Goal: Task Accomplishment & Management: Use online tool/utility

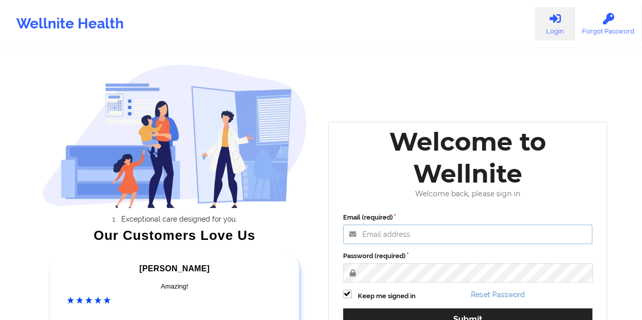
type input "[EMAIL_ADDRESS][DOMAIN_NAME]"
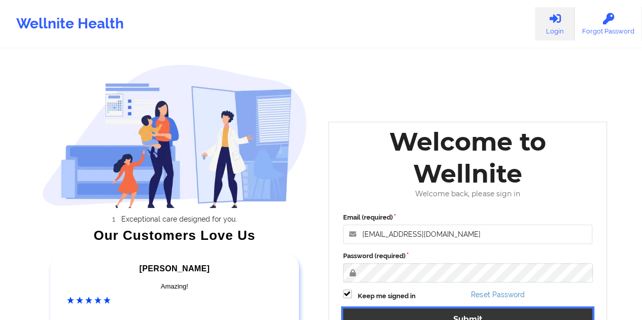
click at [460, 315] on button "Submit" at bounding box center [468, 320] width 250 height 22
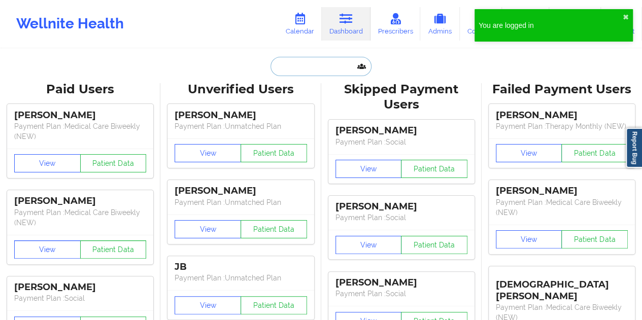
click at [290, 62] on input "text" at bounding box center [321, 66] width 101 height 19
paste input "[EMAIL_ADDRESS][DOMAIN_NAME]"
type input "[EMAIL_ADDRESS][DOMAIN_NAME]"
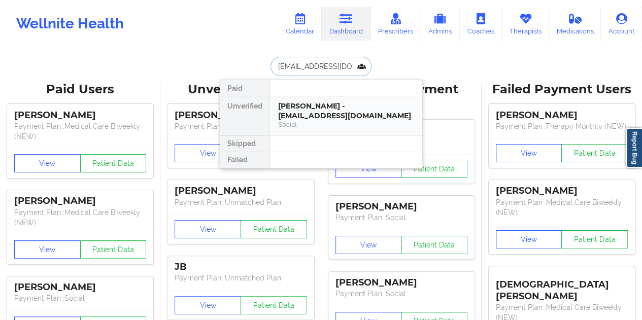
click at [303, 102] on div "[PERSON_NAME] - [EMAIL_ADDRESS][DOMAIN_NAME]" at bounding box center [346, 111] width 136 height 19
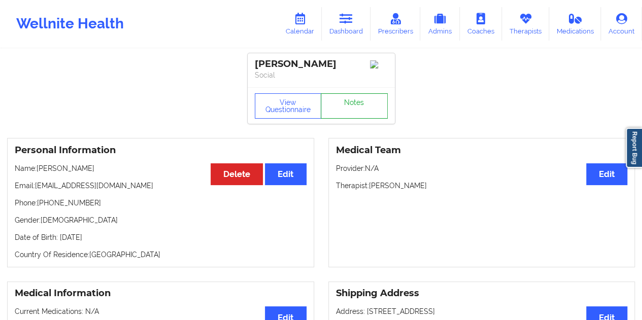
click at [344, 106] on link "Notes" at bounding box center [354, 105] width 67 height 25
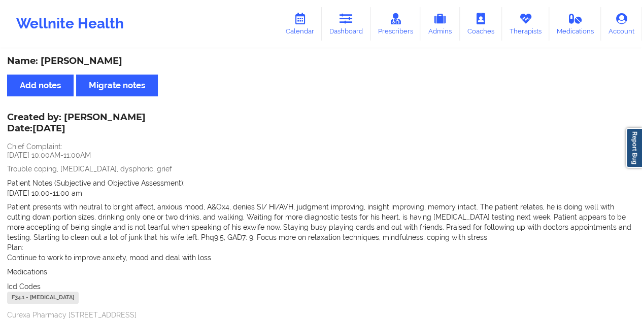
click at [100, 65] on div "Name: [PERSON_NAME]" at bounding box center [321, 61] width 628 height 12
copy div "[PERSON_NAME]"
drag, startPoint x: 64, startPoint y: 116, endPoint x: 177, endPoint y: 114, distance: 113.2
click at [146, 114] on div "Created by: [PERSON_NAME] Date: [DATE]" at bounding box center [76, 123] width 139 height 23
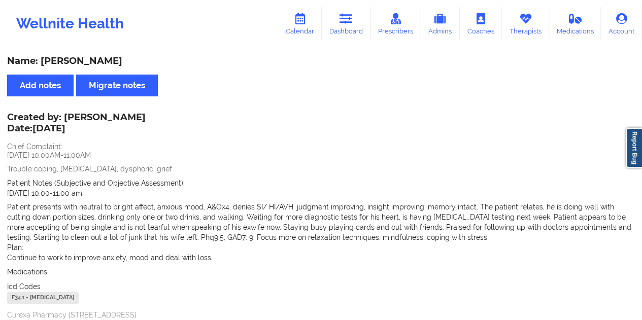
copy div "[PERSON_NAME]"
click at [339, 25] on link "Dashboard" at bounding box center [346, 24] width 49 height 34
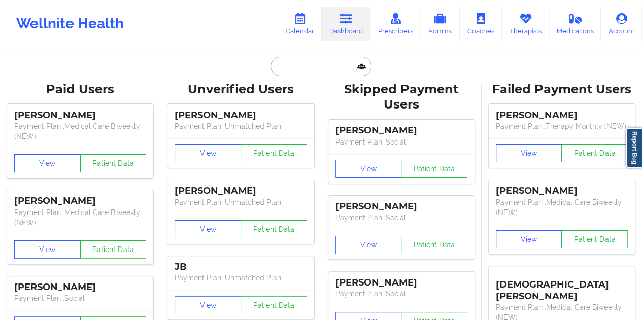
click at [320, 63] on input "text" at bounding box center [321, 66] width 101 height 19
paste input "[EMAIL_ADDRESS][DOMAIN_NAME]"
type input "[EMAIL_ADDRESS][DOMAIN_NAME]"
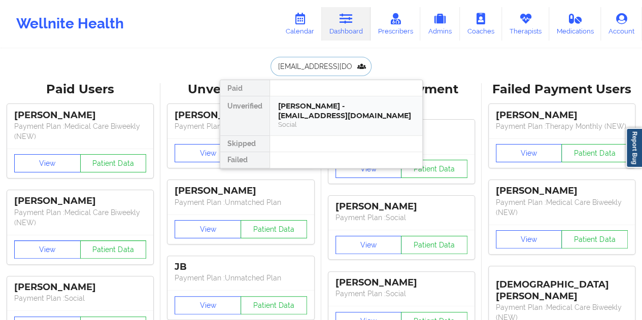
click at [317, 114] on div "[PERSON_NAME] - [EMAIL_ADDRESS][DOMAIN_NAME]" at bounding box center [346, 111] width 136 height 19
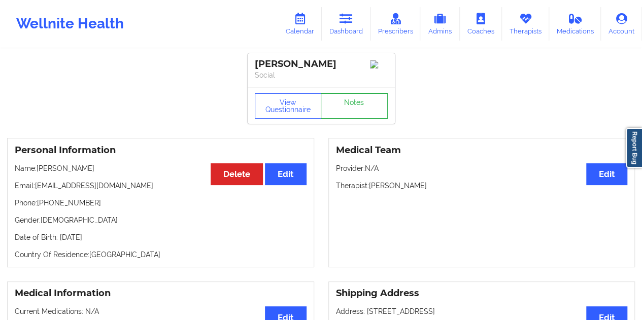
click at [353, 111] on link "Notes" at bounding box center [354, 105] width 67 height 25
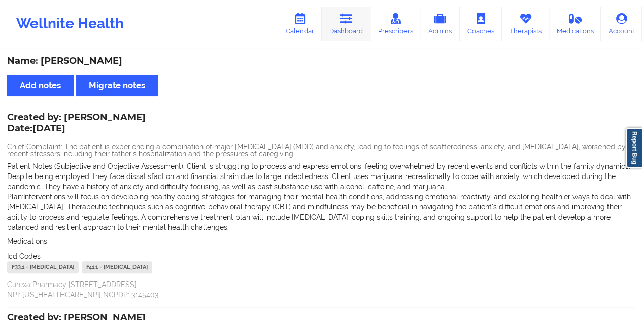
click at [342, 11] on link "Dashboard" at bounding box center [346, 24] width 49 height 34
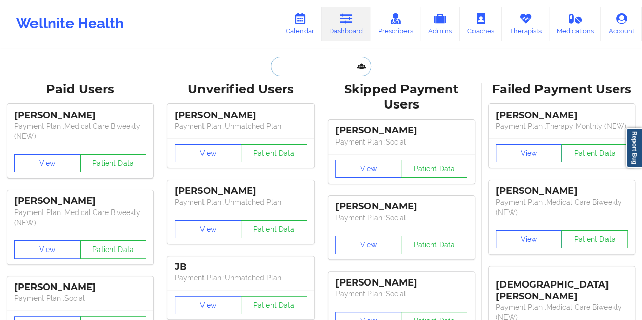
click at [302, 74] on input "text" at bounding box center [321, 66] width 101 height 19
paste input "[EMAIL_ADDRESS][DOMAIN_NAME]"
type input "[EMAIL_ADDRESS][DOMAIN_NAME]"
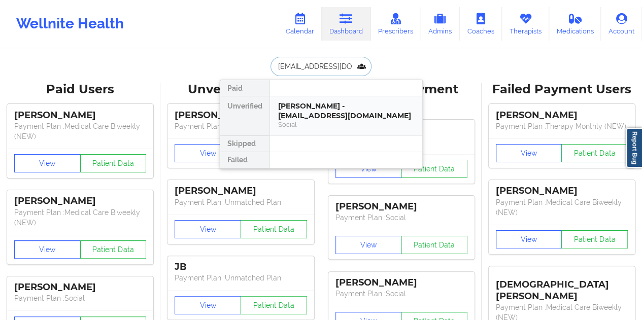
click at [329, 121] on div "Social" at bounding box center [346, 124] width 136 height 9
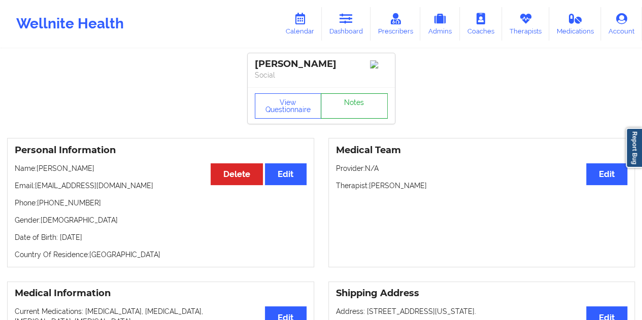
click at [345, 115] on link "Notes" at bounding box center [354, 105] width 67 height 25
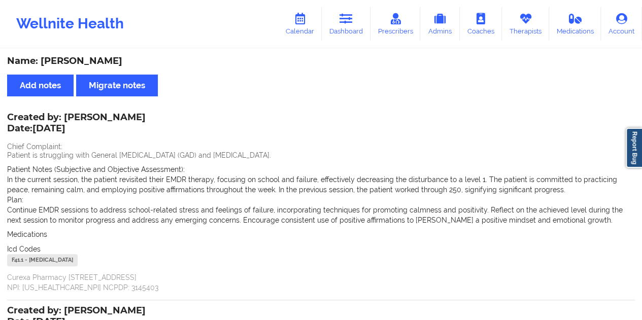
click at [90, 58] on div "Name: [PERSON_NAME]" at bounding box center [321, 61] width 628 height 12
click at [89, 59] on div "Name: [PERSON_NAME]" at bounding box center [321, 61] width 628 height 12
copy div "[PERSON_NAME]"
click at [357, 35] on link "Dashboard" at bounding box center [346, 24] width 49 height 34
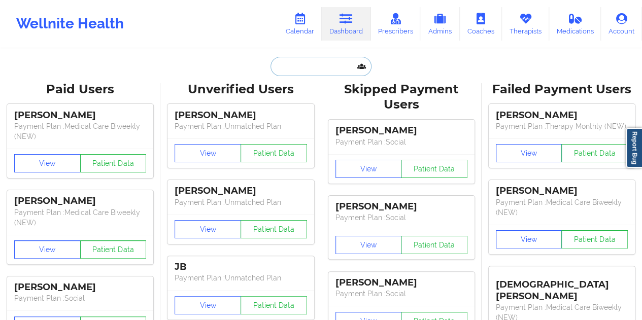
click at [295, 69] on input "text" at bounding box center [321, 66] width 101 height 19
paste input "[PERSON_NAME][EMAIL_ADDRESS][DOMAIN_NAME]"
type input "[PERSON_NAME][EMAIL_ADDRESS][DOMAIN_NAME]"
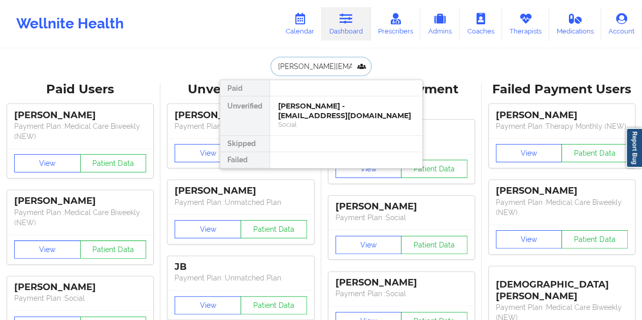
scroll to position [0, 13]
click at [324, 107] on div "[PERSON_NAME] - [PERSON_NAME][EMAIL_ADDRESS][DOMAIN_NAME]" at bounding box center [346, 111] width 136 height 19
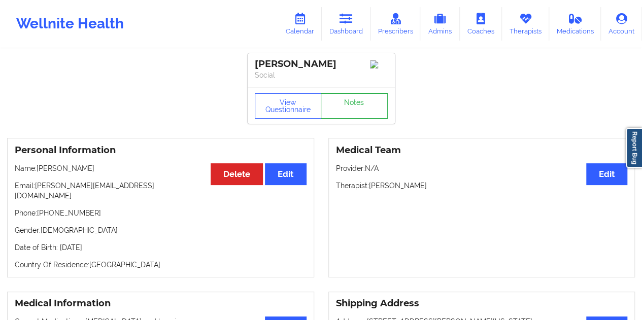
click at [332, 110] on link "Notes" at bounding box center [354, 105] width 67 height 25
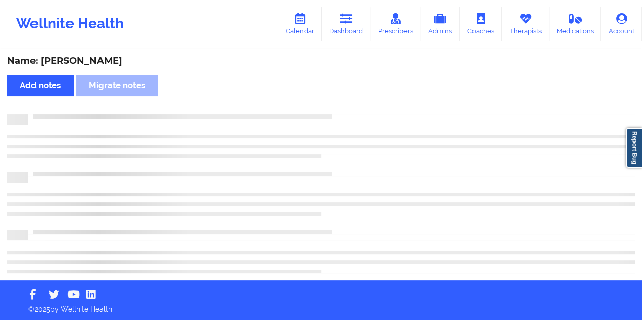
click at [90, 60] on div "Name: [PERSON_NAME]" at bounding box center [321, 61] width 628 height 12
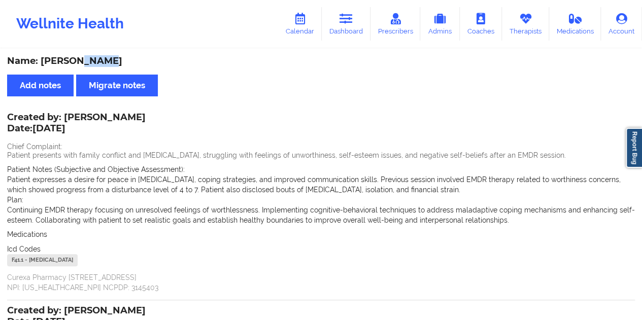
click at [90, 60] on div "Name: [PERSON_NAME]" at bounding box center [321, 61] width 628 height 12
copy div "[PERSON_NAME]"
click at [351, 34] on link "Dashboard" at bounding box center [346, 24] width 49 height 34
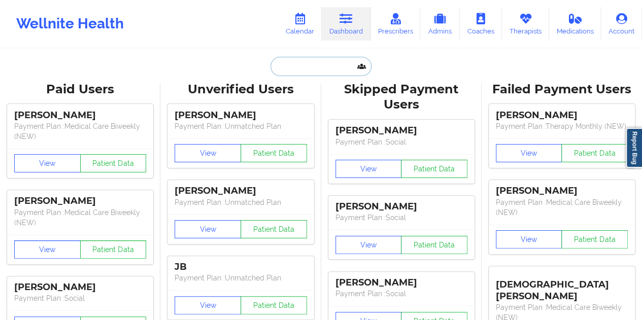
click at [309, 70] on input "text" at bounding box center [321, 66] width 101 height 19
paste input "[EMAIL_ADDRESS][DOMAIN_NAME]"
type input "[EMAIL_ADDRESS][DOMAIN_NAME]"
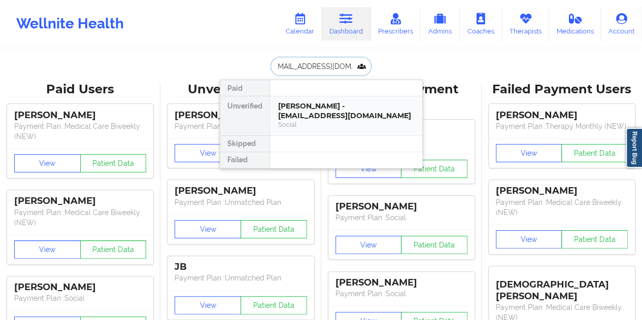
click at [336, 113] on div "[PERSON_NAME] - [EMAIL_ADDRESS][DOMAIN_NAME]" at bounding box center [346, 111] width 136 height 19
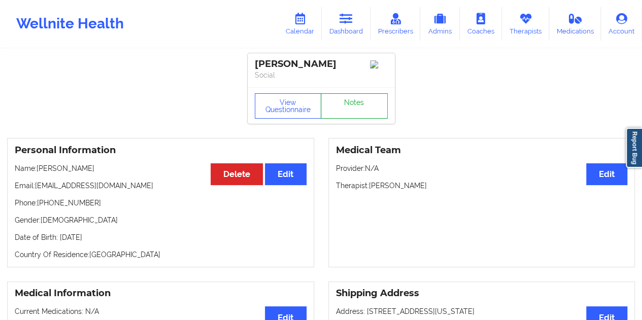
click at [344, 104] on link "Notes" at bounding box center [354, 105] width 67 height 25
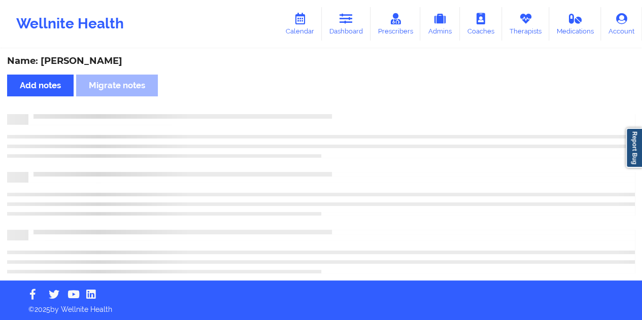
click at [88, 61] on div "Name: [PERSON_NAME]" at bounding box center [321, 61] width 628 height 12
copy div "[GEOGRAPHIC_DATA]"
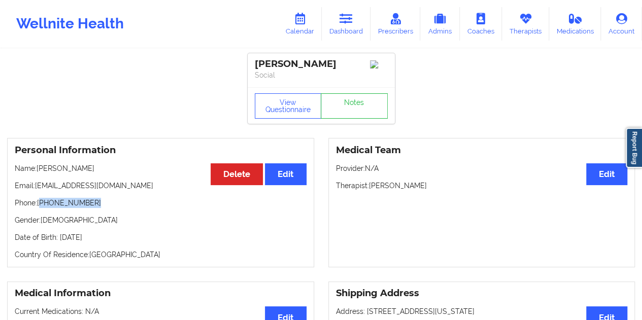
drag, startPoint x: 95, startPoint y: 209, endPoint x: 42, endPoint y: 208, distance: 52.8
click at [42, 208] on p "Phone: [PHONE_NUMBER]" at bounding box center [161, 203] width 292 height 10
copy p "[PHONE_NUMBER]"
click at [354, 108] on link "Notes" at bounding box center [354, 105] width 67 height 25
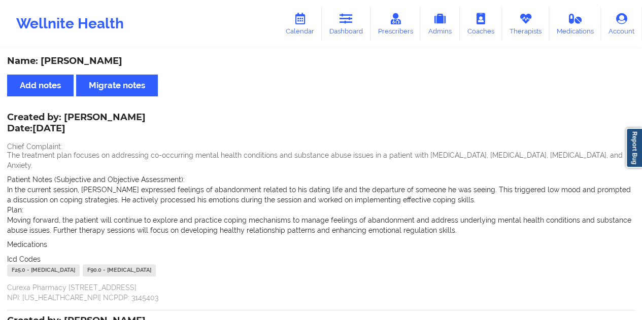
click at [121, 119] on div "Created by: [PERSON_NAME] Date: [DATE]" at bounding box center [76, 123] width 139 height 23
click at [121, 118] on div "Created by: [PERSON_NAME] Date: [DATE]" at bounding box center [76, 123] width 139 height 23
copy div "[PERSON_NAME]"
click at [351, 23] on icon at bounding box center [346, 18] width 13 height 11
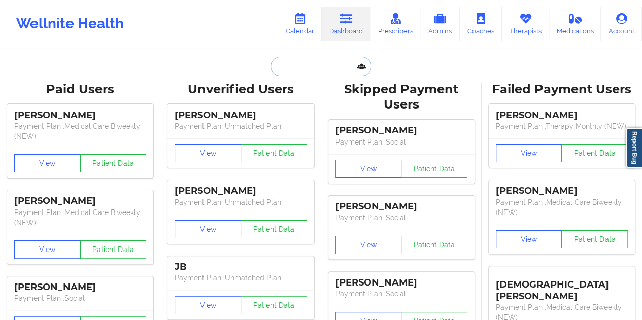
click at [309, 67] on input "text" at bounding box center [321, 66] width 101 height 19
paste input "[EMAIL_ADDRESS][DOMAIN_NAME]"
type input "[EMAIL_ADDRESS][DOMAIN_NAME]"
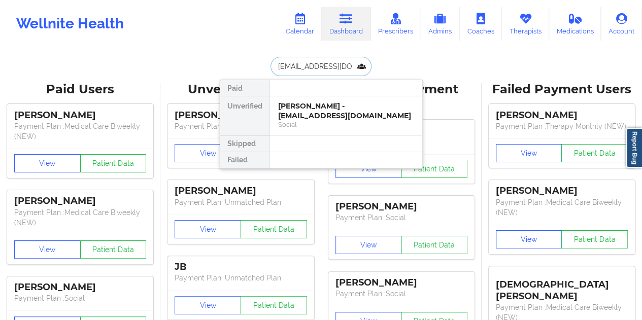
scroll to position [0, 12]
click at [312, 108] on div "[PERSON_NAME] - [EMAIL_ADDRESS][DOMAIN_NAME]" at bounding box center [346, 111] width 136 height 19
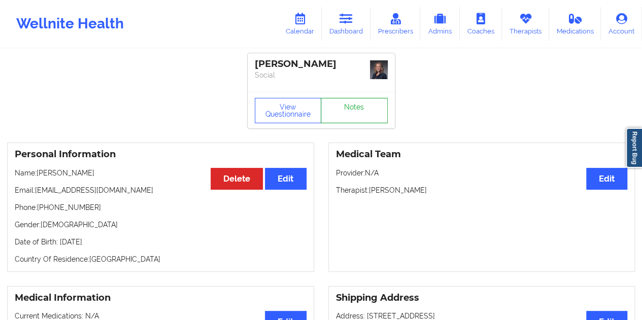
click at [351, 103] on link "Notes" at bounding box center [354, 110] width 67 height 25
drag, startPoint x: 92, startPoint y: 208, endPoint x: 42, endPoint y: 210, distance: 50.8
click at [42, 210] on p "Phone: [PHONE_NUMBER]" at bounding box center [161, 208] width 292 height 10
copy p "[PHONE_NUMBER]"
click at [344, 114] on link "Notes" at bounding box center [354, 110] width 67 height 25
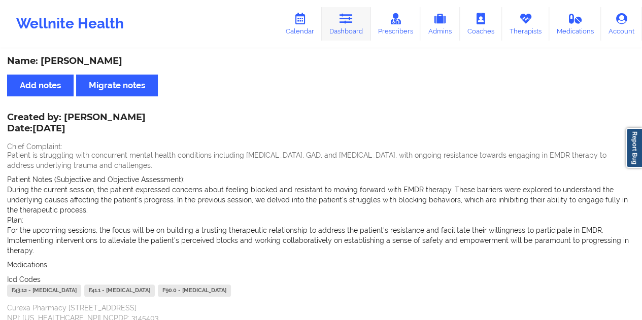
click at [338, 32] on link "Dashboard" at bounding box center [346, 24] width 49 height 34
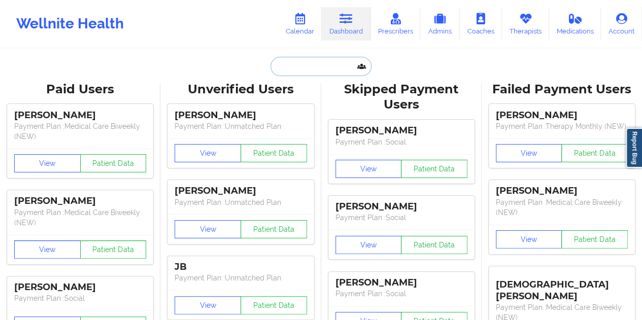
click at [314, 72] on input "text" at bounding box center [321, 66] width 101 height 19
paste input "[EMAIL_ADDRESS][DOMAIN_NAME]"
type input "[EMAIL_ADDRESS][DOMAIN_NAME]"
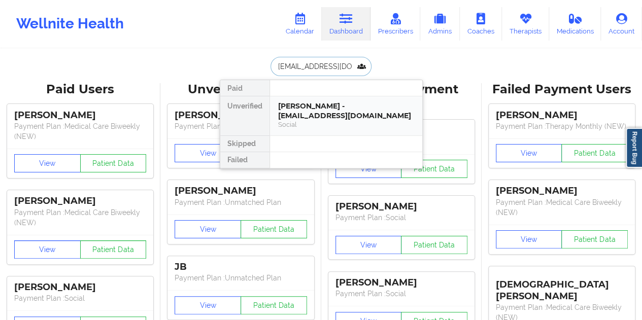
click at [320, 107] on div "[PERSON_NAME] - [EMAIL_ADDRESS][DOMAIN_NAME]" at bounding box center [346, 111] width 136 height 19
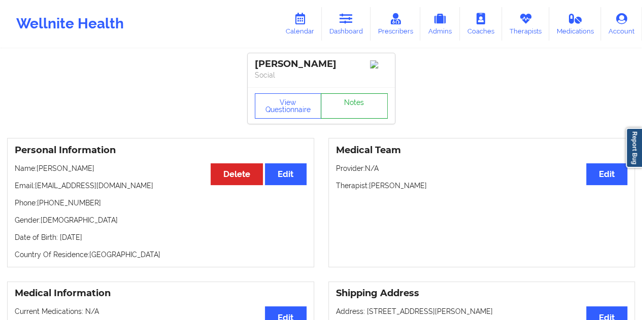
click at [342, 107] on link "Notes" at bounding box center [354, 105] width 67 height 25
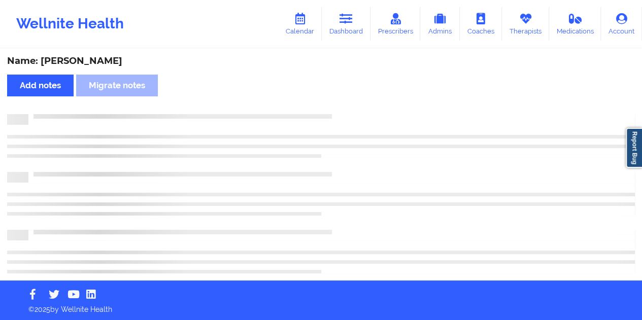
click at [97, 64] on div "Name: [PERSON_NAME]" at bounding box center [321, 61] width 628 height 12
copy div "[PERSON_NAME]"
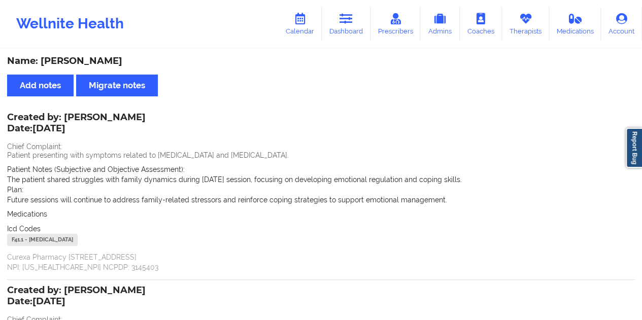
drag, startPoint x: 359, startPoint y: 40, endPoint x: 355, endPoint y: 44, distance: 6.1
click at [359, 40] on link "Dashboard" at bounding box center [346, 24] width 49 height 34
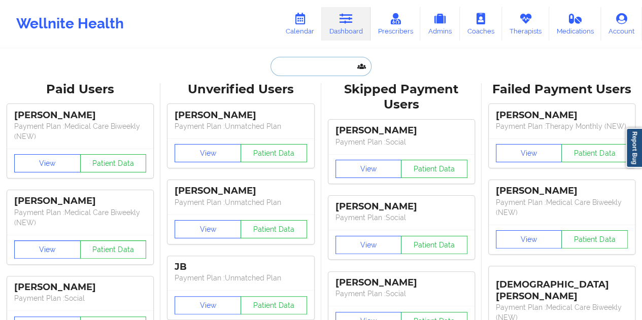
click at [320, 71] on input "text" at bounding box center [321, 66] width 101 height 19
paste input "[EMAIL_ADDRESS][DOMAIN_NAME]"
type input "[EMAIL_ADDRESS][DOMAIN_NAME]"
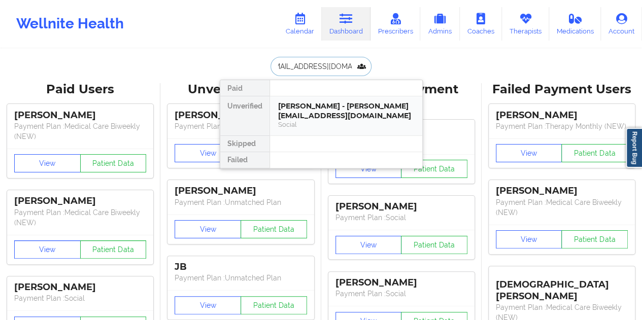
click at [330, 122] on div "Social" at bounding box center [346, 124] width 136 height 9
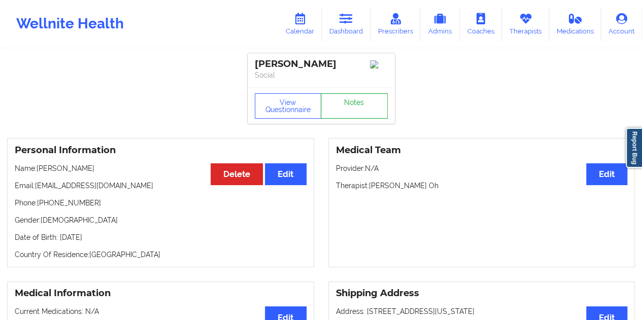
click at [353, 105] on link "Notes" at bounding box center [354, 105] width 67 height 25
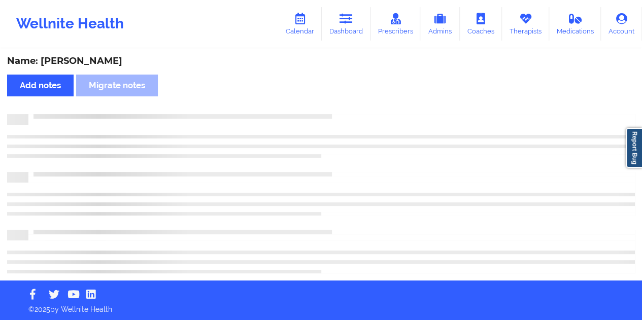
click at [72, 64] on div "Name: [PERSON_NAME]" at bounding box center [321, 61] width 628 height 12
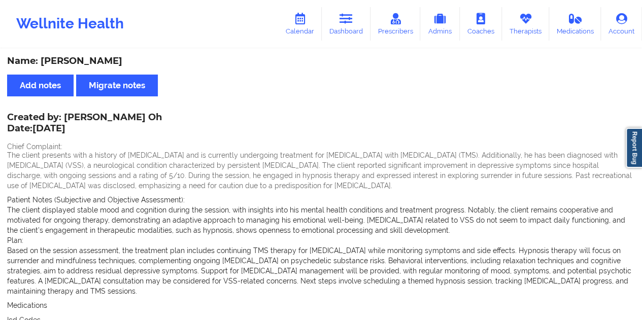
click at [73, 64] on div "Name: [PERSON_NAME]" at bounding box center [321, 61] width 628 height 12
copy div "[PERSON_NAME]"
click at [340, 13] on link "Dashboard" at bounding box center [346, 24] width 49 height 34
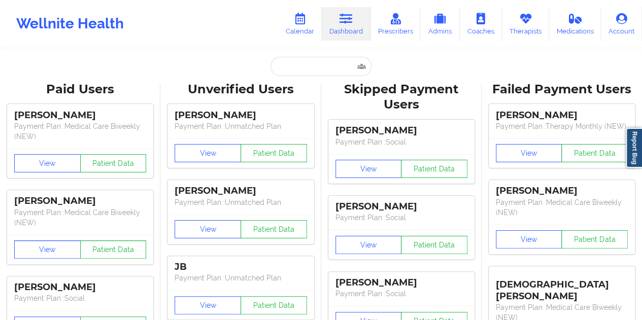
click at [317, 70] on input "text" at bounding box center [321, 66] width 101 height 19
paste input "[EMAIL_ADDRESS][DOMAIN_NAME]"
type input "[EMAIL_ADDRESS][DOMAIN_NAME]"
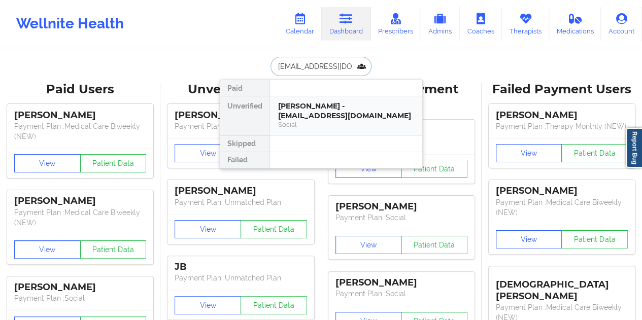
click at [346, 114] on div "[PERSON_NAME] - [EMAIL_ADDRESS][DOMAIN_NAME]" at bounding box center [346, 111] width 136 height 19
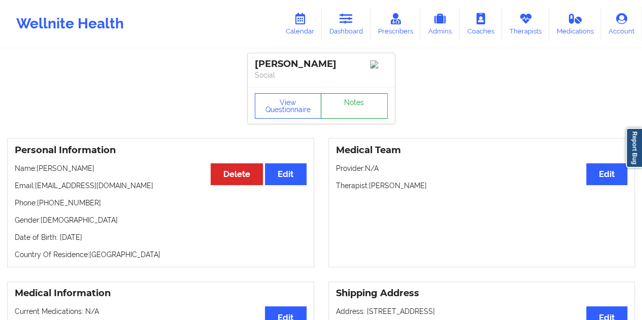
click at [350, 105] on link "Notes" at bounding box center [354, 105] width 67 height 25
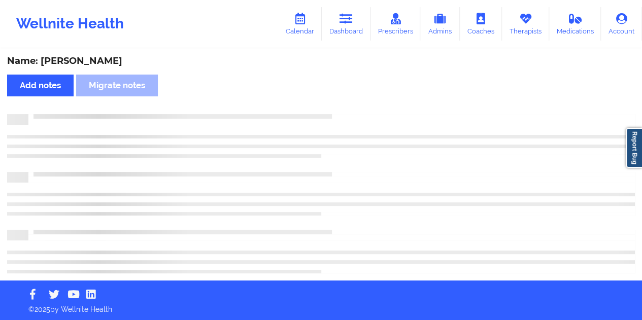
click at [105, 62] on div "Name: [PERSON_NAME]" at bounding box center [321, 61] width 628 height 12
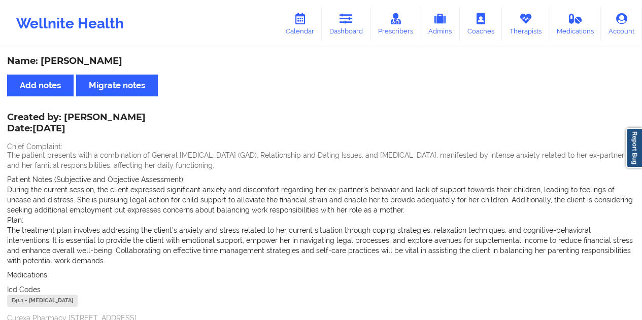
click at [105, 62] on div "Name: [PERSON_NAME]" at bounding box center [321, 61] width 628 height 12
click at [351, 24] on icon at bounding box center [346, 18] width 13 height 11
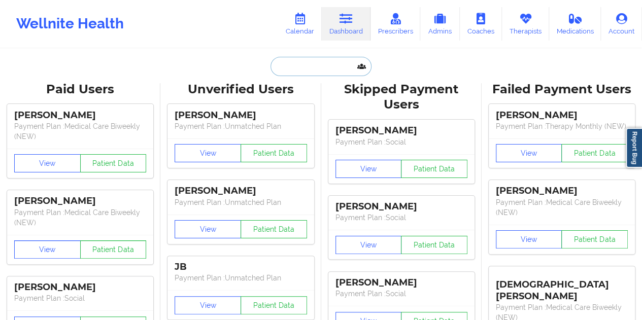
click at [304, 68] on input "text" at bounding box center [321, 66] width 101 height 19
paste input "[EMAIL_ADDRESS][DOMAIN_NAME]"
type input "[EMAIL_ADDRESS][DOMAIN_NAME]"
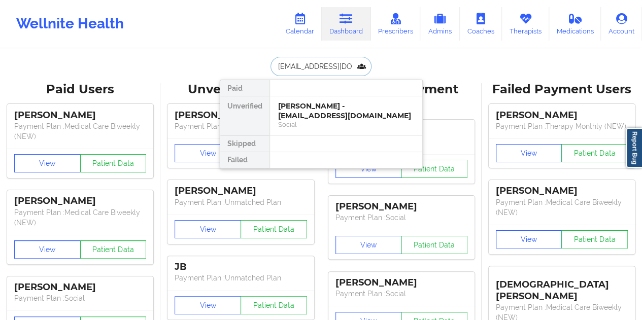
scroll to position [0, 6]
click at [336, 116] on div "[PERSON_NAME] - [EMAIL_ADDRESS][DOMAIN_NAME]" at bounding box center [346, 111] width 136 height 19
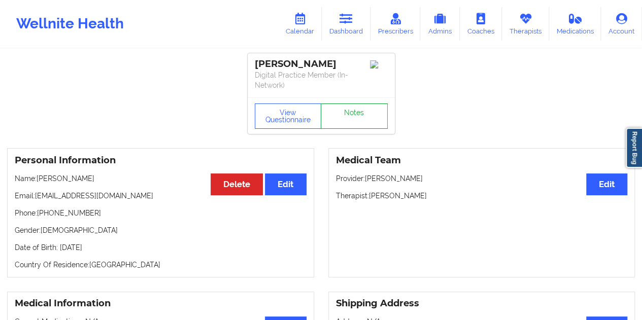
click at [343, 110] on link "Notes" at bounding box center [354, 116] width 67 height 25
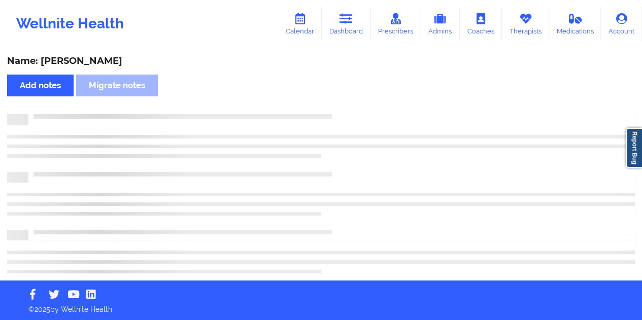
click at [79, 59] on div "Name: [PERSON_NAME]" at bounding box center [321, 61] width 628 height 12
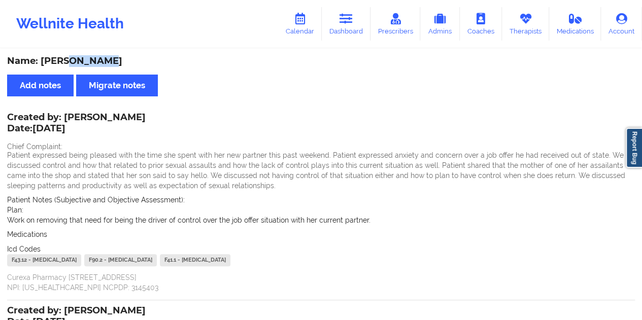
click at [79, 59] on div "Name: [PERSON_NAME]" at bounding box center [321, 61] width 628 height 12
drag, startPoint x: 133, startPoint y: 116, endPoint x: 91, endPoint y: 112, distance: 42.3
click at [91, 114] on div "Created by: [PERSON_NAME] Date: [DATE] Chief Complaint: Patient expressed being…" at bounding box center [321, 203] width 628 height 179
drag, startPoint x: 65, startPoint y: 115, endPoint x: 133, endPoint y: 114, distance: 67.5
click at [133, 114] on div "Created by: [PERSON_NAME] Date: [DATE]" at bounding box center [76, 123] width 139 height 23
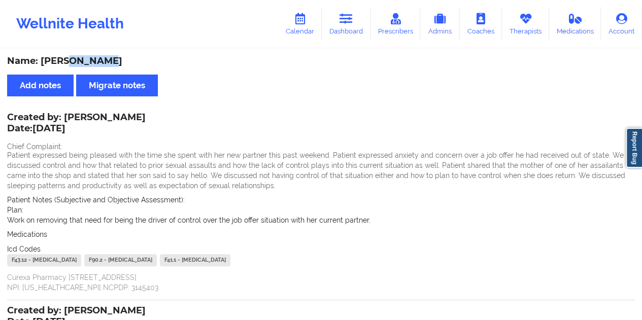
drag, startPoint x: 355, startPoint y: 25, endPoint x: 342, endPoint y: 47, distance: 25.9
click at [355, 25] on link "Dashboard" at bounding box center [346, 24] width 49 height 34
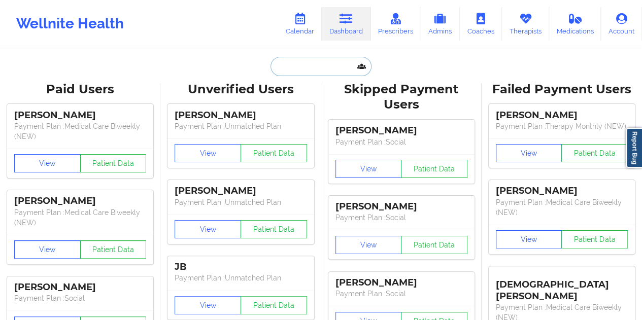
click at [321, 59] on input "text" at bounding box center [321, 66] width 101 height 19
paste input "[PERSON_NAME][EMAIL_ADDRESS][PERSON_NAME][PERSON_NAME][DOMAIN_NAME]"
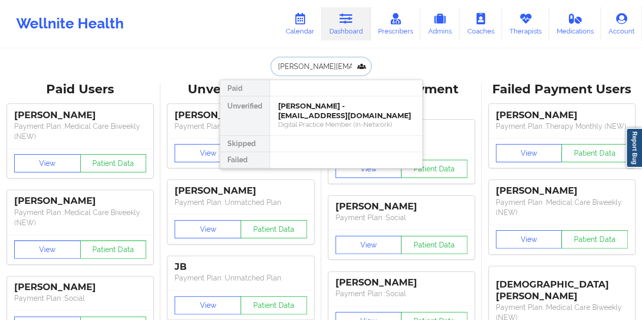
scroll to position [0, 19]
type input "[PERSON_NAME][EMAIL_ADDRESS][PERSON_NAME][PERSON_NAME][DOMAIN_NAME]"
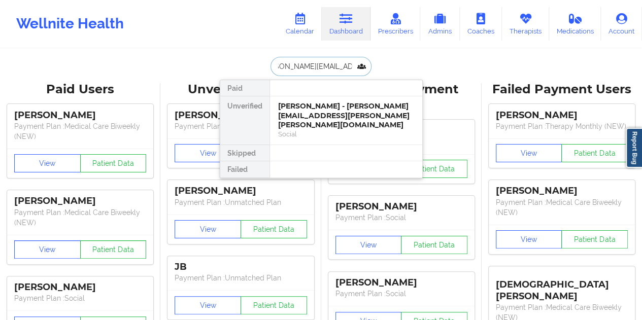
scroll to position [0, 0]
click at [330, 107] on div "[PERSON_NAME] - [PERSON_NAME][EMAIL_ADDRESS][PERSON_NAME][PERSON_NAME][DOMAIN_N…" at bounding box center [346, 116] width 136 height 28
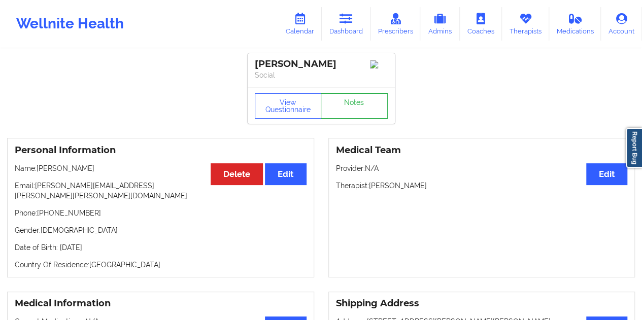
click at [361, 105] on link "Notes" at bounding box center [354, 105] width 67 height 25
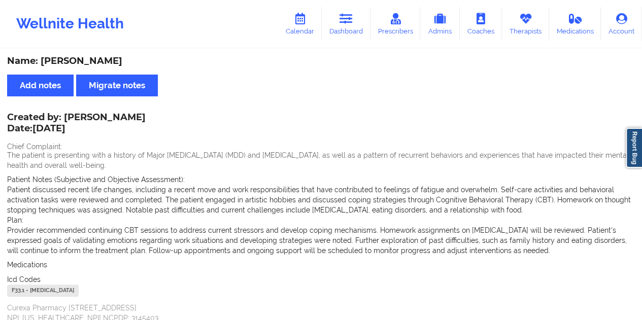
click at [103, 56] on div "Name: [PERSON_NAME]" at bounding box center [321, 61] width 628 height 12
drag, startPoint x: 66, startPoint y: 117, endPoint x: 150, endPoint y: 113, distance: 83.9
click at [146, 113] on div "Created by: [PERSON_NAME] Date: [DATE]" at bounding box center [76, 123] width 139 height 23
drag, startPoint x: 348, startPoint y: 8, endPoint x: 353, endPoint y: 40, distance: 32.4
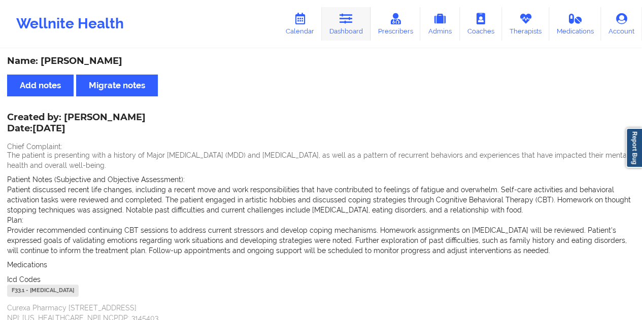
click at [348, 8] on link "Dashboard" at bounding box center [346, 24] width 49 height 34
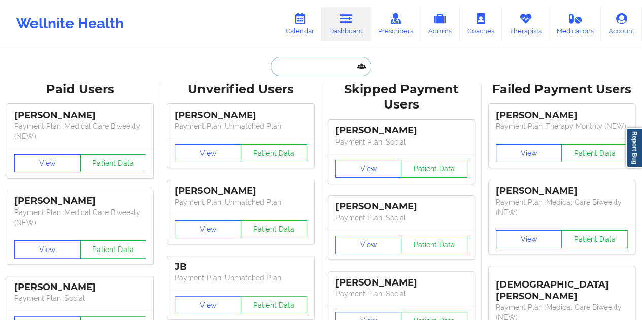
click at [319, 63] on input "text" at bounding box center [321, 66] width 101 height 19
paste input "[EMAIL_ADDRESS][DOMAIN_NAME]"
type input "[EMAIL_ADDRESS][DOMAIN_NAME]"
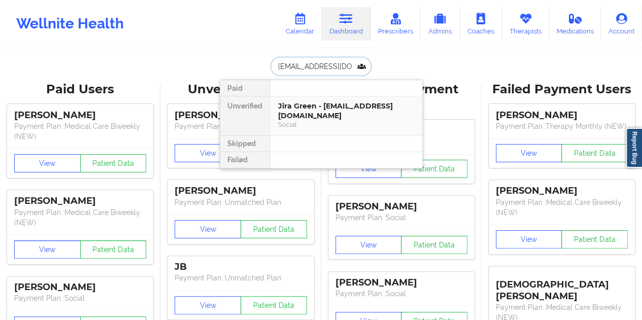
click at [329, 104] on div "Jira Green - [EMAIL_ADDRESS][DOMAIN_NAME]" at bounding box center [346, 111] width 136 height 19
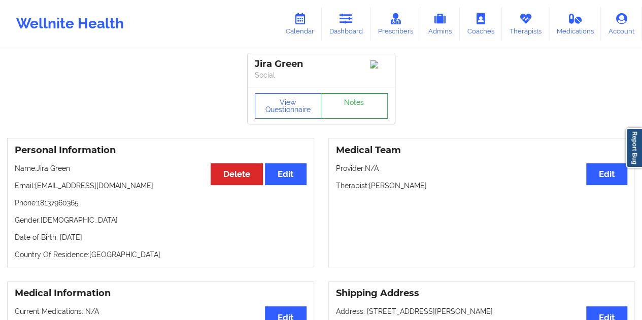
click at [354, 116] on link "Notes" at bounding box center [354, 105] width 67 height 25
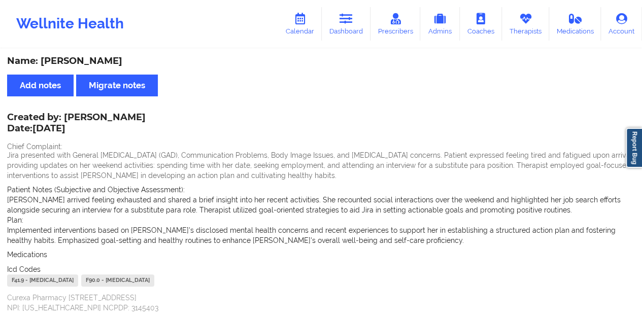
click at [80, 60] on div "Name: [PERSON_NAME]" at bounding box center [321, 61] width 628 height 12
click at [357, 24] on link "Dashboard" at bounding box center [346, 24] width 49 height 34
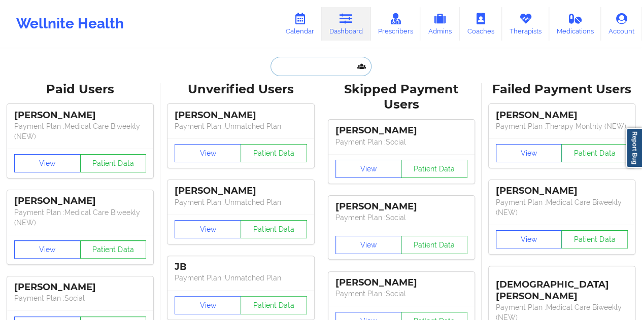
click at [325, 59] on input "text" at bounding box center [321, 66] width 101 height 19
paste input "[EMAIL_ADDRESS][DOMAIN_NAME]"
type input "[EMAIL_ADDRESS][DOMAIN_NAME]"
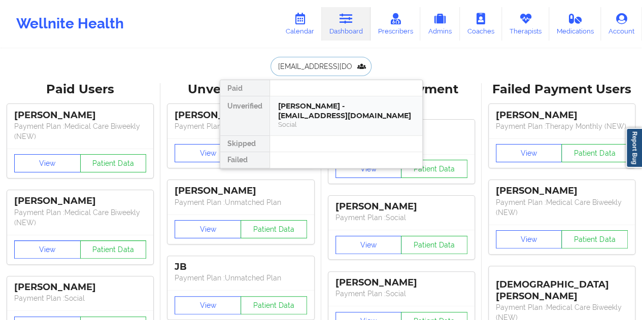
click at [342, 107] on div "[PERSON_NAME] - [EMAIL_ADDRESS][DOMAIN_NAME]" at bounding box center [346, 111] width 136 height 19
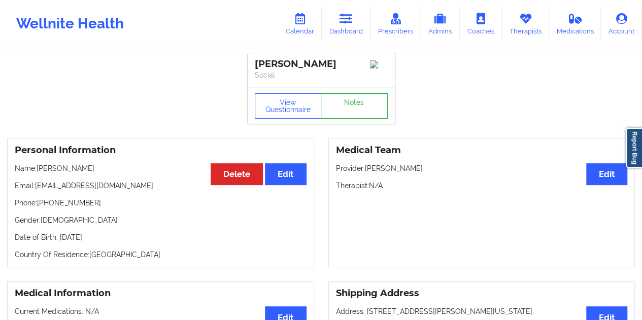
click at [357, 109] on link "Notes" at bounding box center [354, 105] width 67 height 25
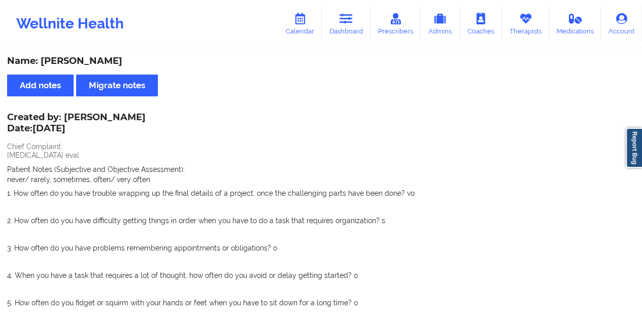
drag, startPoint x: 105, startPoint y: 117, endPoint x: 70, endPoint y: 115, distance: 35.1
drag, startPoint x: 67, startPoint y: 116, endPoint x: 131, endPoint y: 114, distance: 64.5
click at [129, 115] on div "Created by: [PERSON_NAME] Date: [DATE]" at bounding box center [76, 123] width 139 height 23
click at [353, 13] on icon at bounding box center [346, 18] width 13 height 11
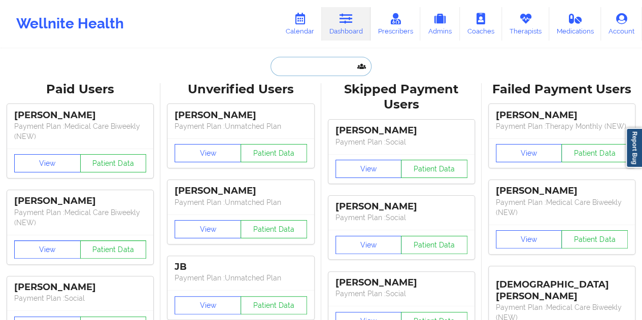
click at [316, 61] on input "text" at bounding box center [321, 66] width 101 height 19
paste input "[EMAIL_ADDRESS][DOMAIN_NAME]"
type input "[EMAIL_ADDRESS][DOMAIN_NAME]"
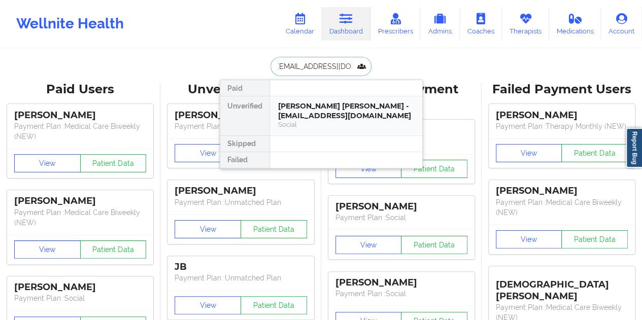
click at [351, 112] on div "[PERSON_NAME] [PERSON_NAME] - [EMAIL_ADDRESS][DOMAIN_NAME]" at bounding box center [346, 111] width 136 height 19
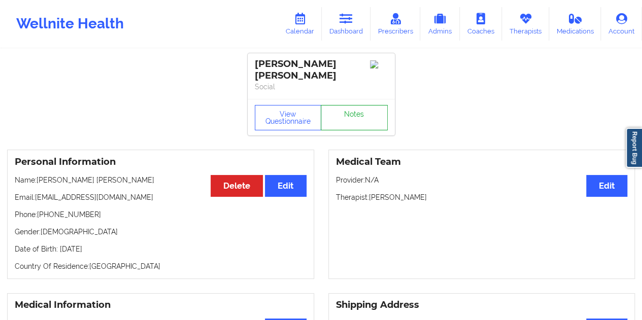
click at [354, 109] on link "Notes" at bounding box center [354, 117] width 67 height 25
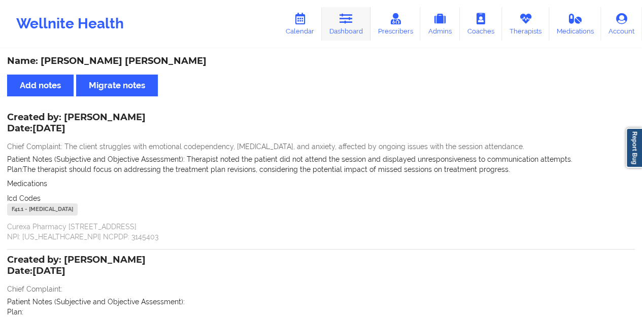
click at [339, 23] on link "Dashboard" at bounding box center [346, 24] width 49 height 34
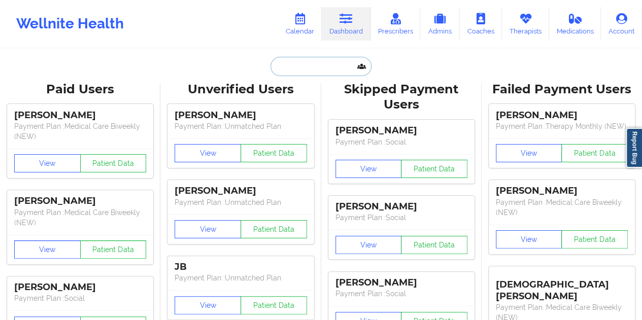
click at [321, 63] on input "text" at bounding box center [321, 66] width 101 height 19
paste input "[EMAIL_ADDRESS][DOMAIN_NAME]"
type input "[EMAIL_ADDRESS][DOMAIN_NAME]"
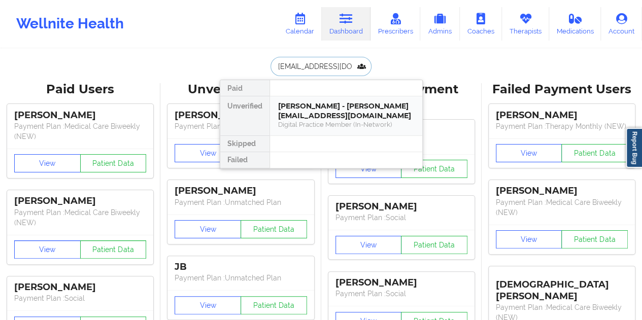
click at [328, 120] on div "Digital Practice Member (In-Network)" at bounding box center [346, 124] width 136 height 9
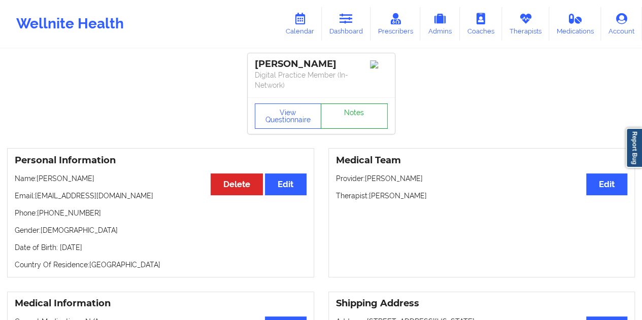
click at [337, 109] on link "Notes" at bounding box center [354, 116] width 67 height 25
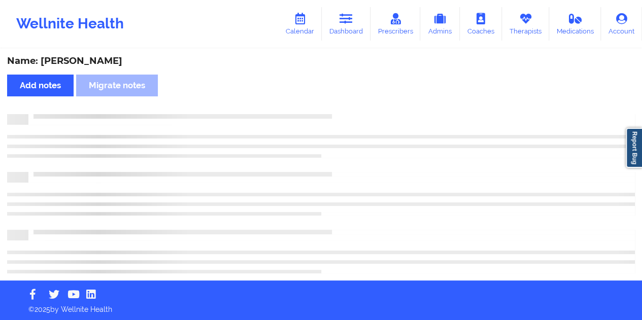
click at [81, 64] on div "Name: [PERSON_NAME]" at bounding box center [321, 61] width 628 height 12
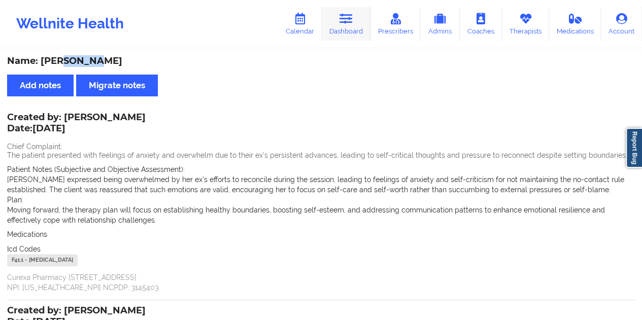
click at [351, 30] on link "Dashboard" at bounding box center [346, 24] width 49 height 34
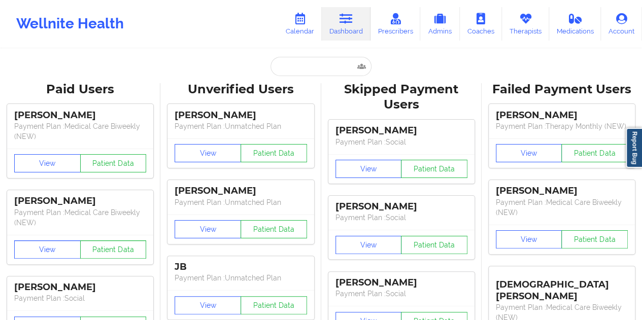
click at [297, 63] on input "text" at bounding box center [321, 66] width 101 height 19
paste input "[EMAIL_ADDRESS][DOMAIN_NAME]"
type input "[EMAIL_ADDRESS][DOMAIN_NAME]"
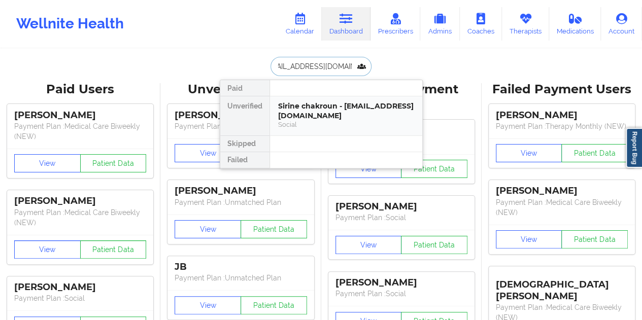
click at [338, 116] on div "Sirine chakroun - [EMAIL_ADDRESS][DOMAIN_NAME]" at bounding box center [346, 111] width 136 height 19
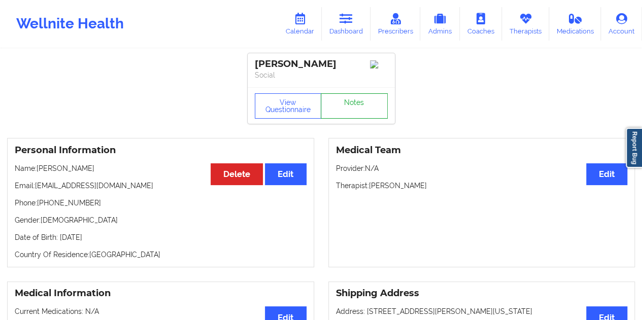
click at [347, 105] on link "Notes" at bounding box center [354, 105] width 67 height 25
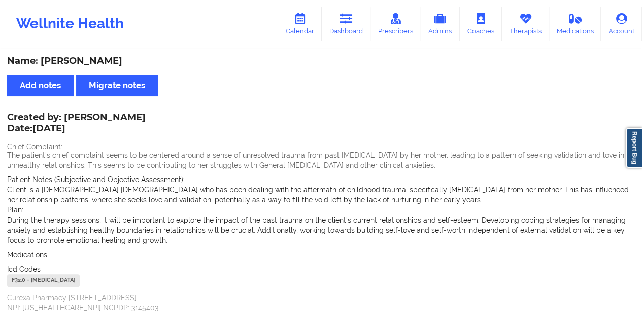
click at [106, 60] on div "Name: [PERSON_NAME]" at bounding box center [321, 61] width 628 height 12
click at [345, 31] on link "Dashboard" at bounding box center [346, 24] width 49 height 34
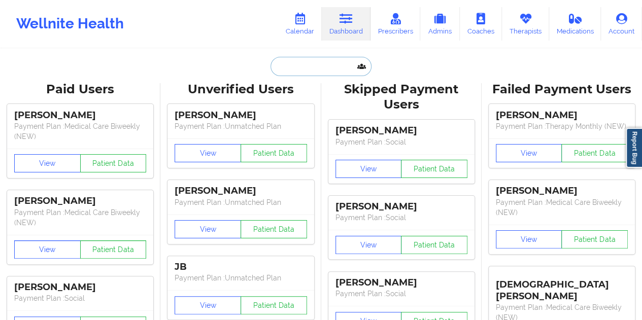
click at [318, 71] on input "text" at bounding box center [321, 66] width 101 height 19
paste input "[EMAIL_ADDRESS][DOMAIN_NAME]"
type input "[EMAIL_ADDRESS][DOMAIN_NAME]"
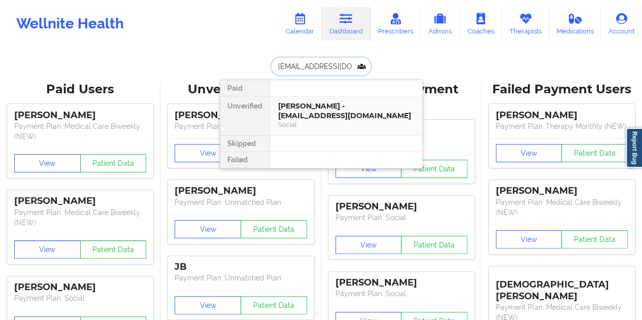
click at [315, 113] on div "[PERSON_NAME] - [EMAIL_ADDRESS][DOMAIN_NAME]" at bounding box center [346, 111] width 136 height 19
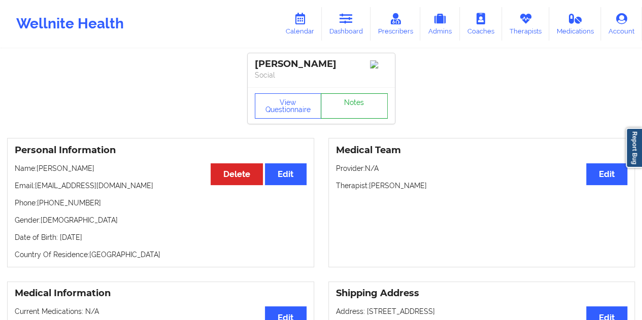
click at [351, 108] on link "Notes" at bounding box center [354, 105] width 67 height 25
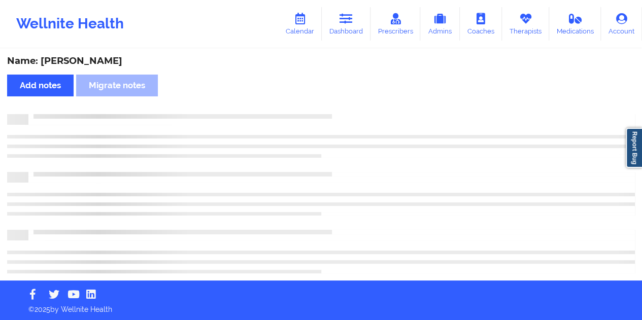
click at [90, 65] on div "Name: [PERSON_NAME]" at bounding box center [321, 61] width 628 height 12
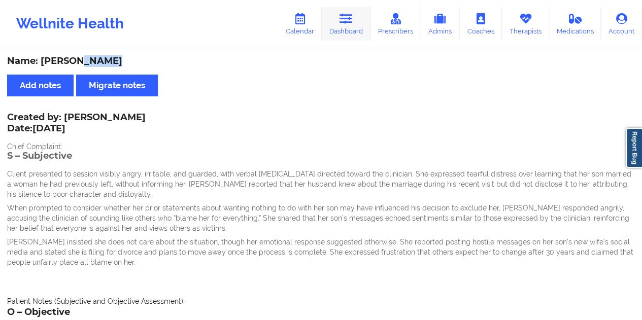
click at [366, 27] on link "Dashboard" at bounding box center [346, 24] width 49 height 34
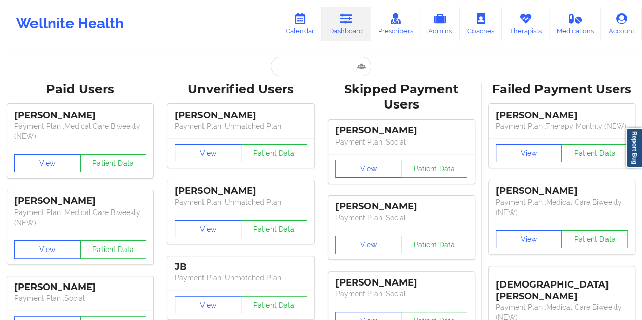
click at [319, 59] on input "text" at bounding box center [321, 66] width 101 height 19
paste input "[EMAIL_ADDRESS][DOMAIN_NAME]"
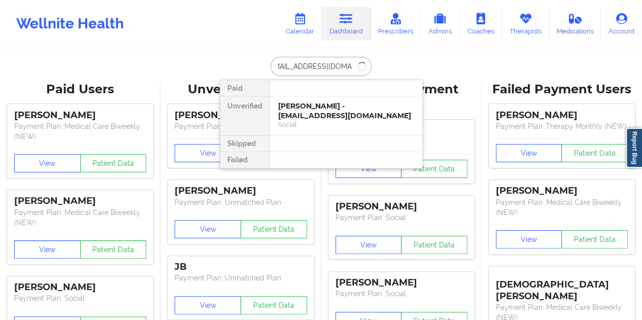
type input "[EMAIL_ADDRESS][DOMAIN_NAME]"
click at [338, 106] on div "[PERSON_NAME] - [EMAIL_ADDRESS][DOMAIN_NAME]" at bounding box center [346, 111] width 136 height 19
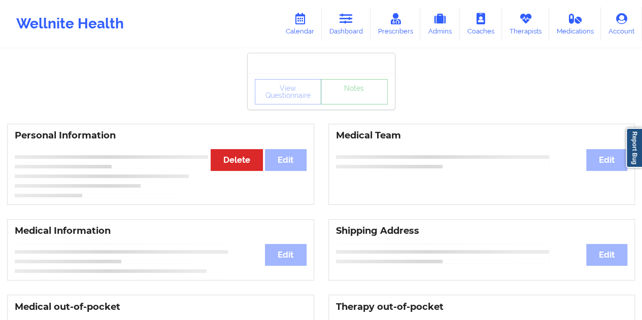
click at [354, 104] on link "Notes" at bounding box center [354, 91] width 67 height 25
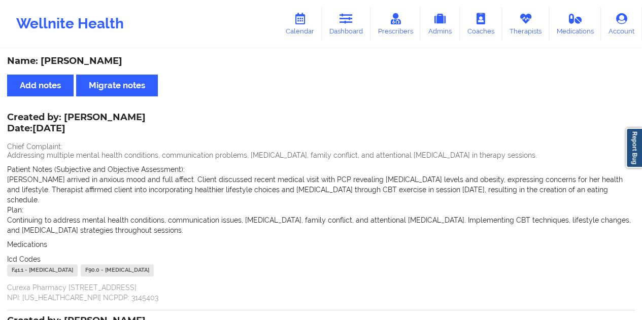
click at [83, 58] on div "Name: [PERSON_NAME]" at bounding box center [321, 61] width 628 height 12
click at [344, 35] on link "Dashboard" at bounding box center [346, 24] width 49 height 34
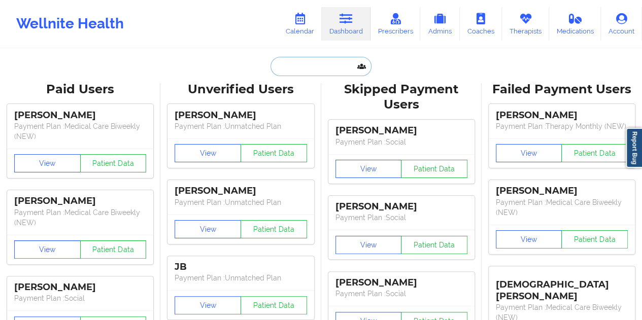
click at [311, 70] on input "text" at bounding box center [321, 66] width 101 height 19
paste input "[EMAIL_ADDRESS][DOMAIN_NAME]"
type input "[EMAIL_ADDRESS][DOMAIN_NAME]"
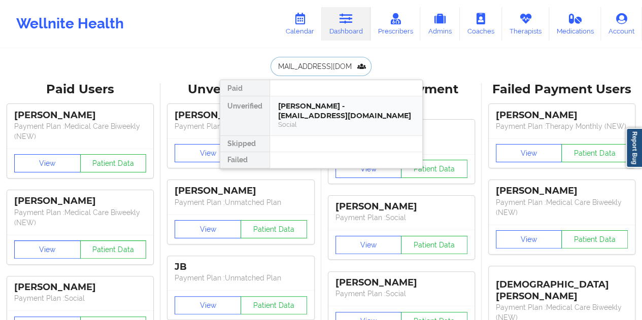
click at [315, 108] on div "[PERSON_NAME] - [EMAIL_ADDRESS][DOMAIN_NAME]" at bounding box center [346, 111] width 136 height 19
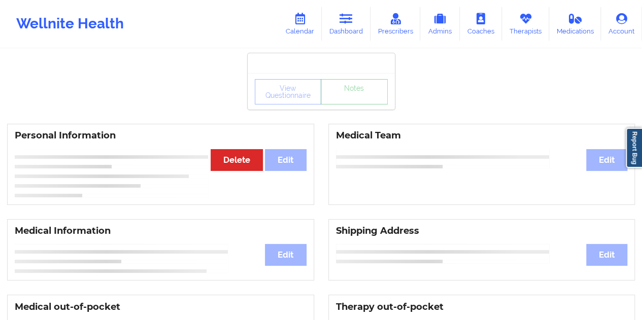
click at [351, 105] on link "Notes" at bounding box center [354, 91] width 67 height 25
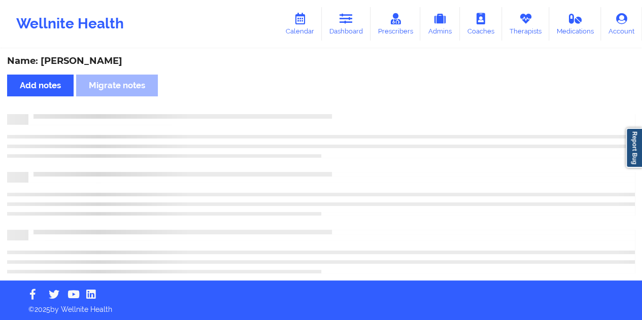
click at [83, 61] on div "Name: [PERSON_NAME]" at bounding box center [321, 61] width 628 height 12
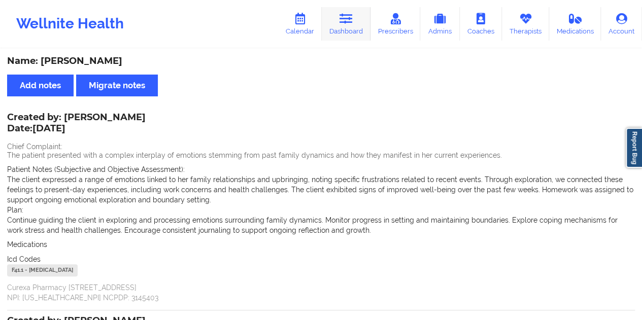
click at [366, 29] on link "Dashboard" at bounding box center [346, 24] width 49 height 34
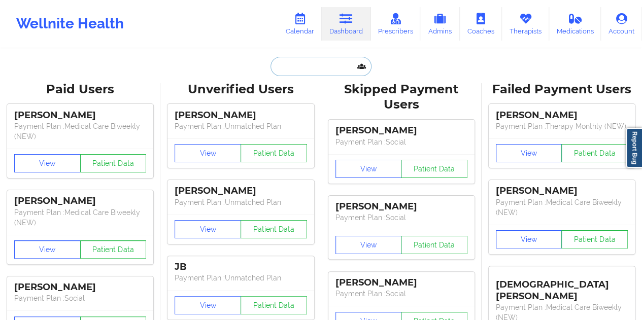
click at [322, 67] on input "text" at bounding box center [321, 66] width 101 height 19
paste input "[EMAIL_ADDRESS][DOMAIN_NAME]"
type input "[EMAIL_ADDRESS][DOMAIN_NAME]"
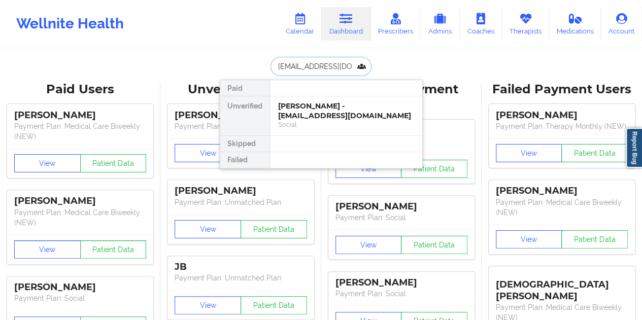
click at [350, 119] on div "[PERSON_NAME] - [EMAIL_ADDRESS][DOMAIN_NAME]" at bounding box center [346, 111] width 136 height 19
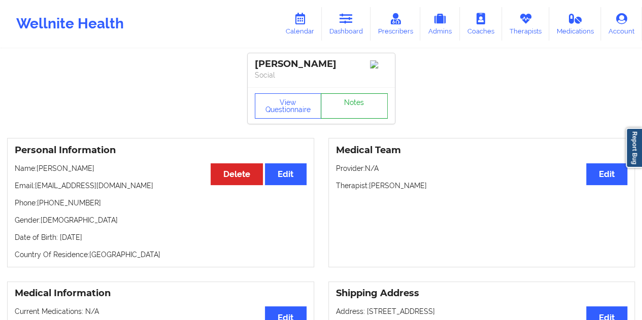
click at [355, 109] on link "Notes" at bounding box center [354, 105] width 67 height 25
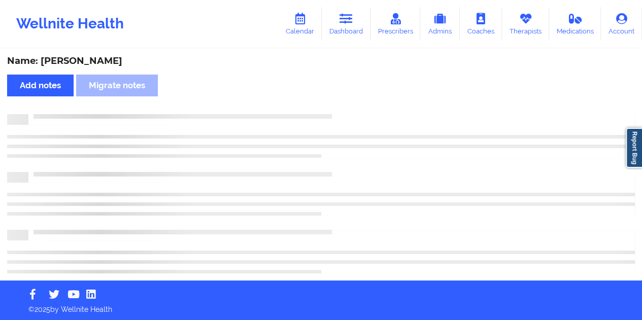
click at [91, 54] on div "Name: [PERSON_NAME] Add notes Migrate notes" at bounding box center [321, 165] width 642 height 231
click at [92, 54] on div "Name: [PERSON_NAME] Add notes Migrate notes" at bounding box center [321, 165] width 642 height 231
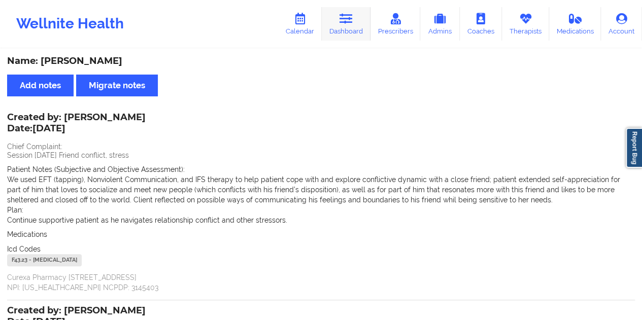
drag, startPoint x: 353, startPoint y: 24, endPoint x: 346, endPoint y: 39, distance: 16.6
click at [352, 24] on icon at bounding box center [346, 18] width 13 height 11
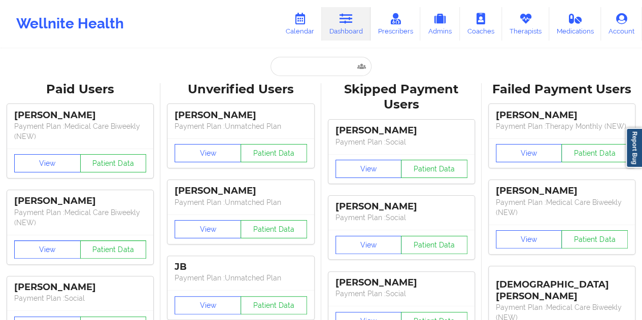
click at [313, 70] on input "text" at bounding box center [321, 66] width 101 height 19
paste input "[EMAIL_ADDRESS][DOMAIN_NAME]"
type input "[EMAIL_ADDRESS][DOMAIN_NAME]"
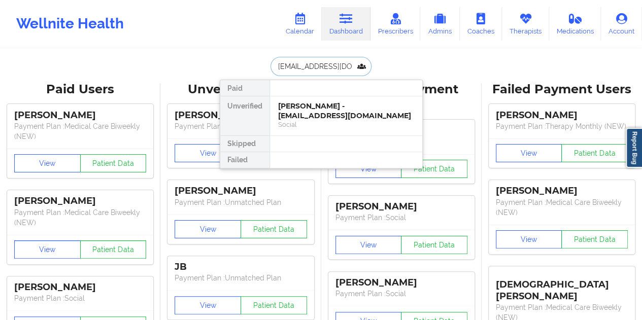
click at [320, 110] on div "[PERSON_NAME] - [EMAIL_ADDRESS][DOMAIN_NAME]" at bounding box center [346, 111] width 136 height 19
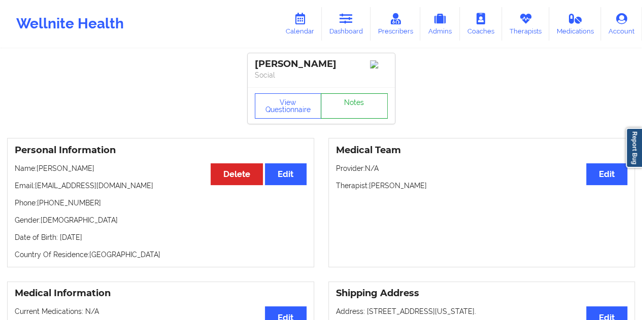
click at [357, 102] on link "Notes" at bounding box center [354, 105] width 67 height 25
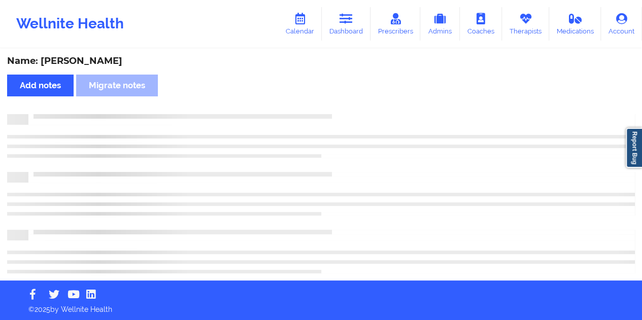
click at [89, 60] on div "Name: [PERSON_NAME]" at bounding box center [321, 61] width 628 height 12
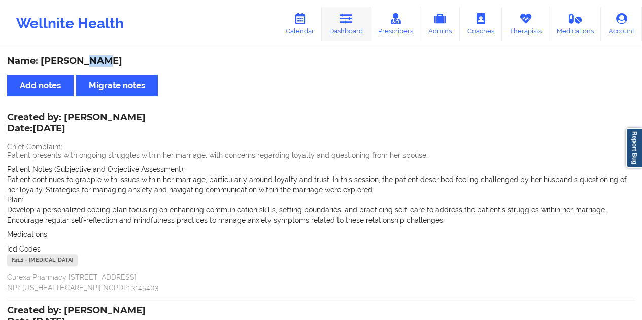
click at [357, 28] on link "Dashboard" at bounding box center [346, 24] width 49 height 34
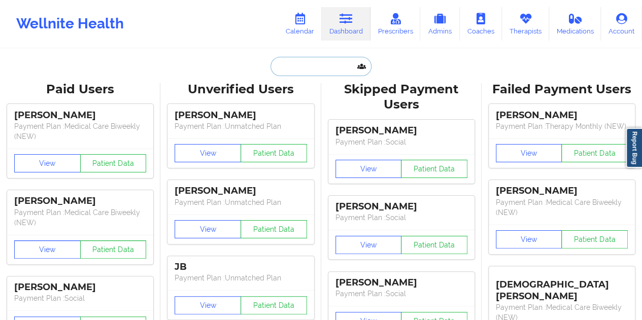
click at [313, 74] on input "text" at bounding box center [321, 66] width 101 height 19
paste input "[EMAIL_ADDRESS][DOMAIN_NAME]"
type input "[EMAIL_ADDRESS][DOMAIN_NAME]"
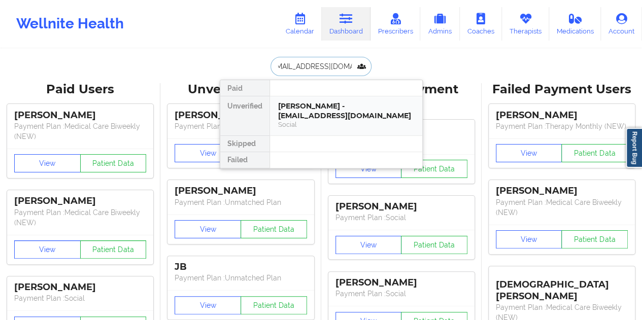
click at [342, 104] on div "[PERSON_NAME] - [EMAIL_ADDRESS][DOMAIN_NAME]" at bounding box center [346, 111] width 136 height 19
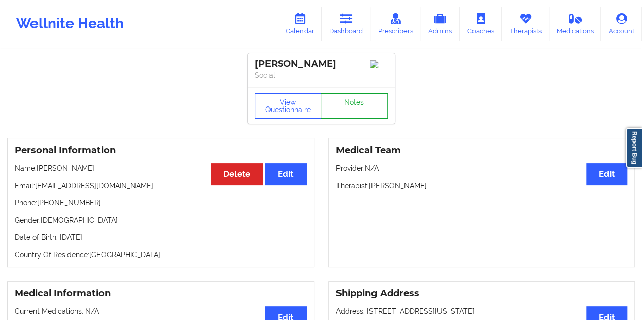
click at [358, 105] on link "Notes" at bounding box center [354, 105] width 67 height 25
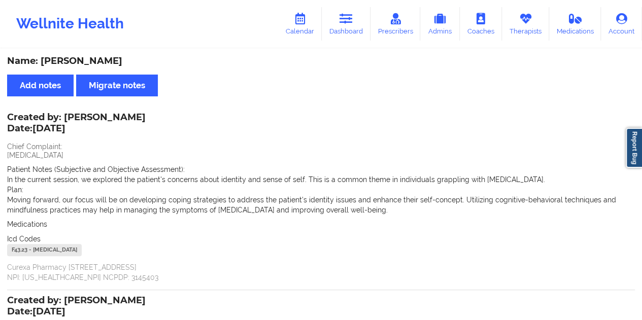
click at [107, 61] on div "Name: [PERSON_NAME]" at bounding box center [321, 61] width 628 height 12
click at [357, 32] on link "Dashboard" at bounding box center [346, 24] width 49 height 34
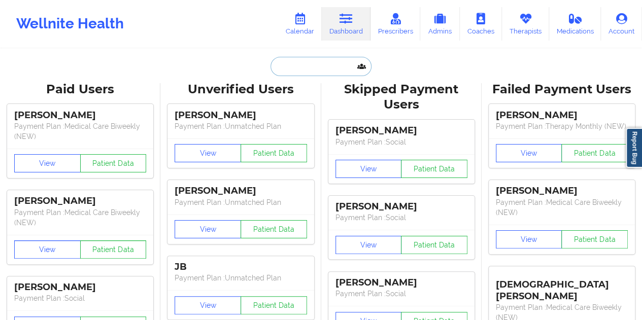
click at [283, 67] on input "text" at bounding box center [321, 66] width 101 height 19
paste input "[PERSON_NAME][EMAIL_ADDRESS][DOMAIN_NAME]"
type input "[PERSON_NAME][EMAIL_ADDRESS][DOMAIN_NAME]"
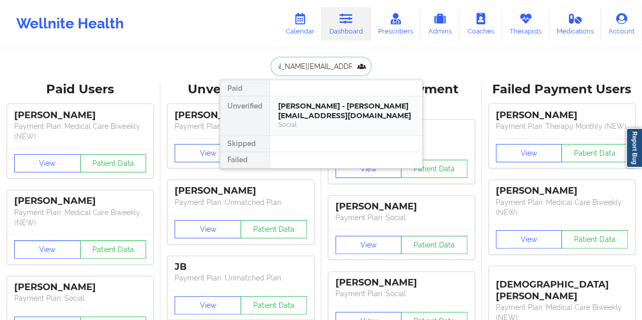
click at [335, 110] on div "[PERSON_NAME] - [PERSON_NAME][EMAIL_ADDRESS][DOMAIN_NAME]" at bounding box center [346, 111] width 136 height 19
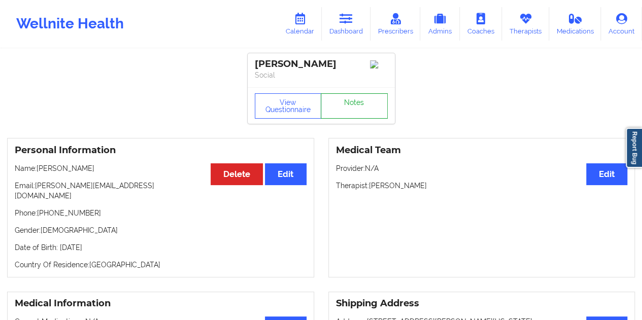
click at [337, 106] on link "Notes" at bounding box center [354, 105] width 67 height 25
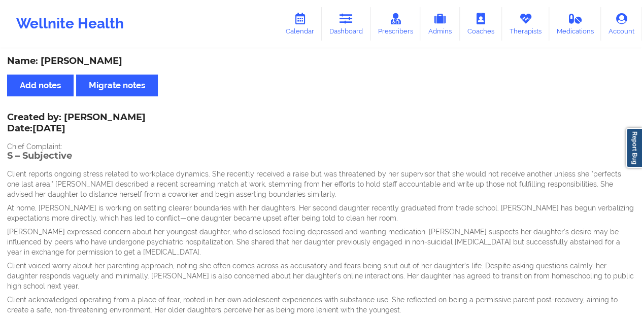
click at [100, 59] on div "Name: [PERSON_NAME]" at bounding box center [321, 61] width 628 height 12
drag, startPoint x: 346, startPoint y: 24, endPoint x: 330, endPoint y: 47, distance: 28.2
click at [346, 24] on icon at bounding box center [346, 18] width 13 height 11
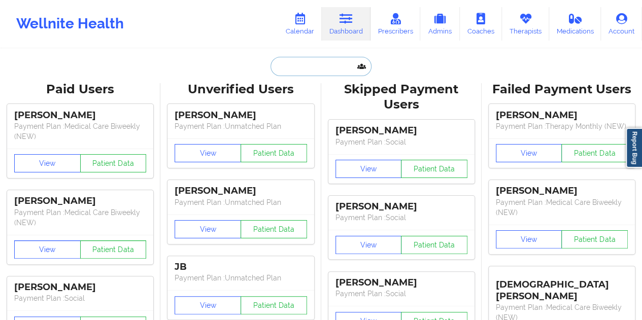
click at [307, 73] on input "text" at bounding box center [321, 66] width 101 height 19
paste input "[EMAIL_ADDRESS][DOMAIN_NAME]"
type input "[EMAIL_ADDRESS][DOMAIN_NAME]"
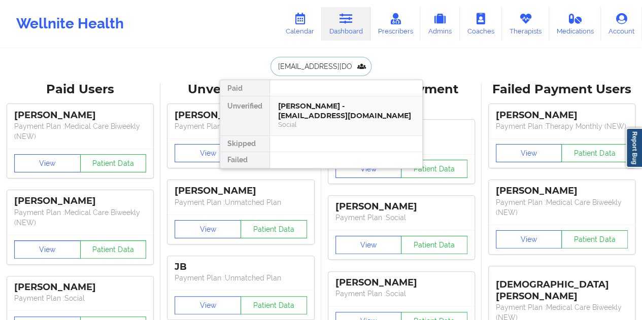
click at [333, 120] on div "Social" at bounding box center [346, 124] width 136 height 9
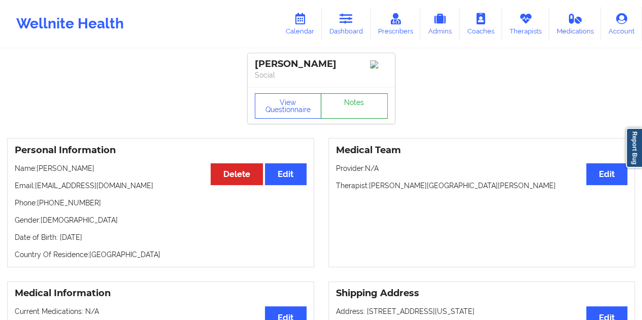
click at [349, 111] on link "Notes" at bounding box center [354, 105] width 67 height 25
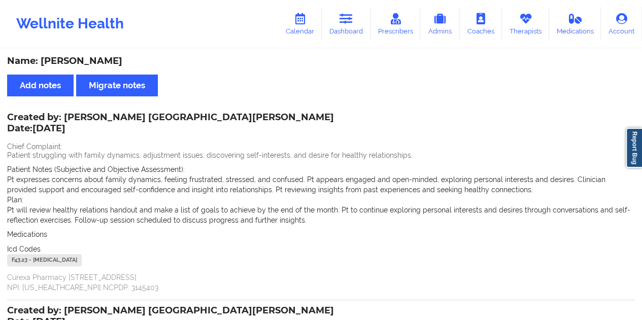
click at [89, 61] on div "Name: [PERSON_NAME]" at bounding box center [321, 61] width 628 height 12
click at [88, 61] on div "Name: [PERSON_NAME]" at bounding box center [321, 61] width 628 height 12
click at [347, 25] on link "Dashboard" at bounding box center [346, 24] width 49 height 34
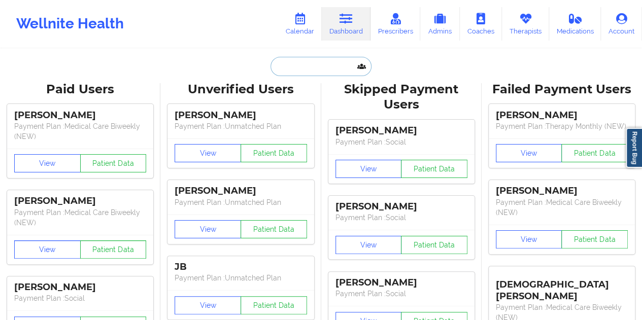
click at [321, 63] on input "text" at bounding box center [321, 66] width 101 height 19
paste input "[EMAIL_ADDRESS][PERSON_NAME][DOMAIN_NAME]"
type input "[EMAIL_ADDRESS][PERSON_NAME][DOMAIN_NAME]"
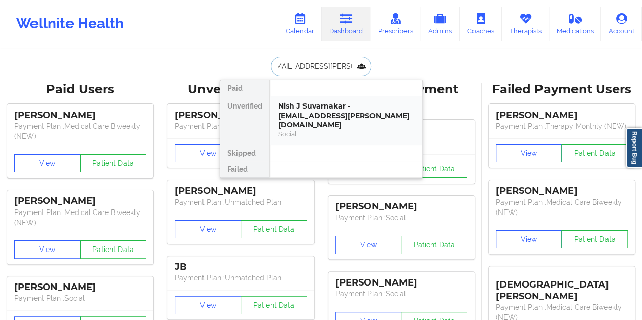
click at [322, 110] on div "Nish J Suvarnakar - [EMAIL_ADDRESS][PERSON_NAME][DOMAIN_NAME]" at bounding box center [346, 116] width 136 height 28
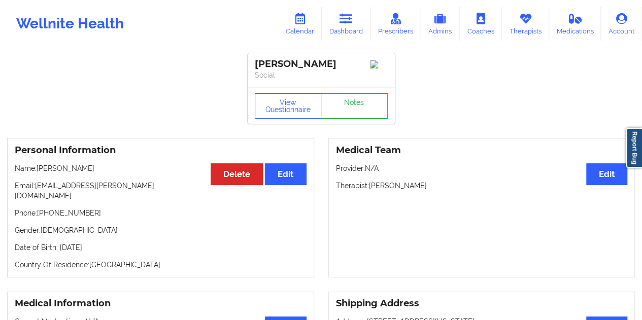
click at [344, 111] on link "Notes" at bounding box center [354, 105] width 67 height 25
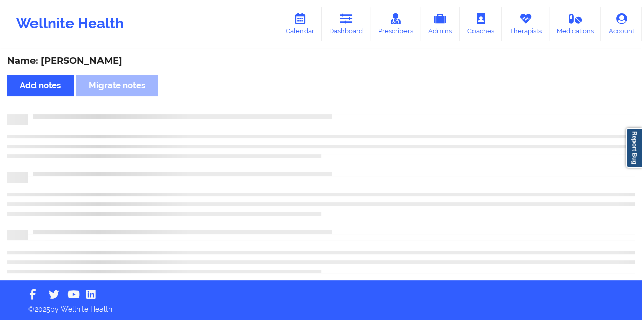
click at [106, 61] on div "Name: [PERSON_NAME]" at bounding box center [321, 61] width 628 height 12
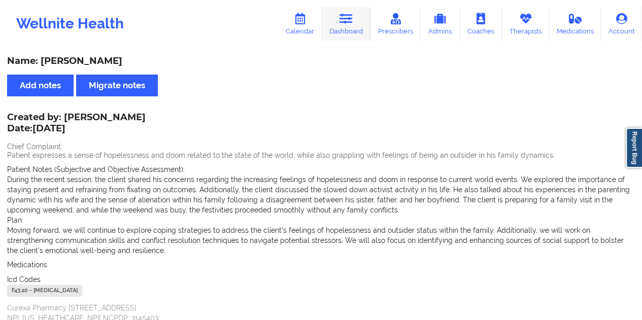
click at [357, 27] on link "Dashboard" at bounding box center [346, 24] width 49 height 34
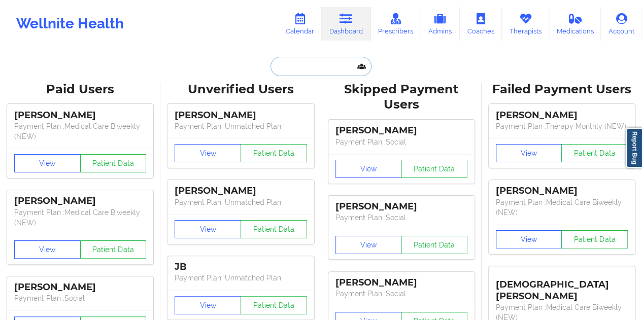
click at [275, 74] on input "text" at bounding box center [321, 66] width 101 height 19
paste input "[EMAIL_ADDRESS][DOMAIN_NAME]"
type input "[EMAIL_ADDRESS][DOMAIN_NAME]"
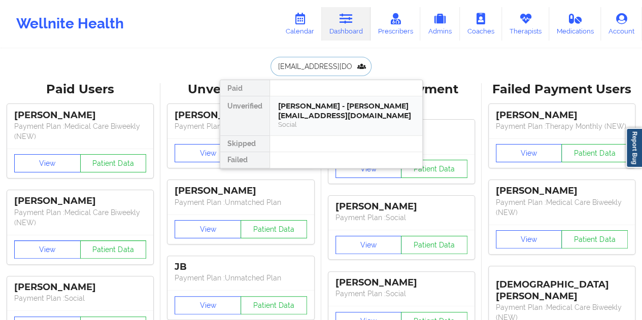
click at [330, 105] on div "[PERSON_NAME] - [PERSON_NAME][EMAIL_ADDRESS][DOMAIN_NAME]" at bounding box center [346, 111] width 136 height 19
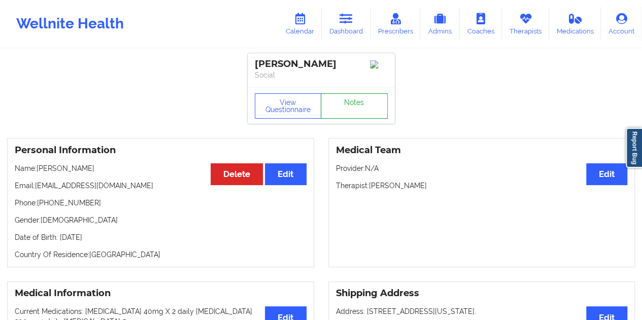
click at [353, 100] on link "Notes" at bounding box center [354, 105] width 67 height 25
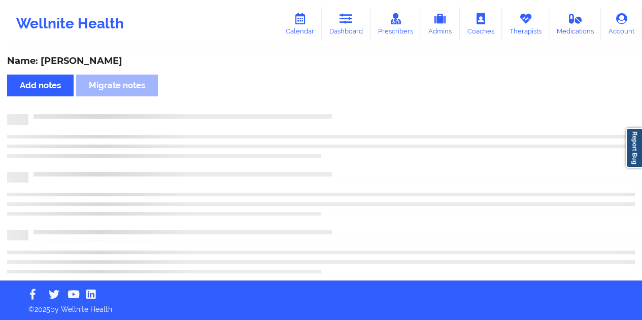
click at [98, 61] on div "Name: [PERSON_NAME]" at bounding box center [321, 61] width 628 height 12
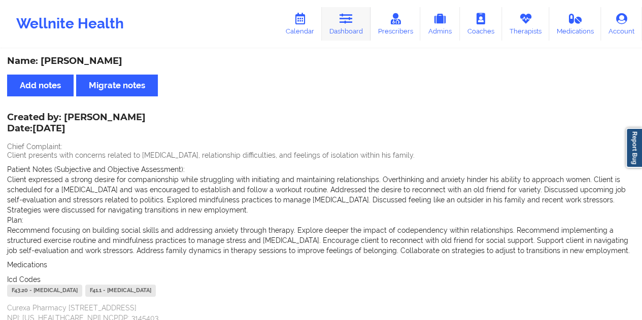
click at [352, 18] on icon at bounding box center [346, 18] width 13 height 11
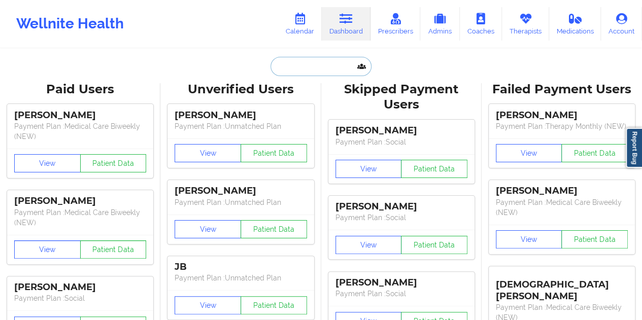
click at [310, 62] on input "text" at bounding box center [321, 66] width 101 height 19
paste input "[EMAIL_ADDRESS][DOMAIN_NAME]"
type input "[EMAIL_ADDRESS][DOMAIN_NAME]"
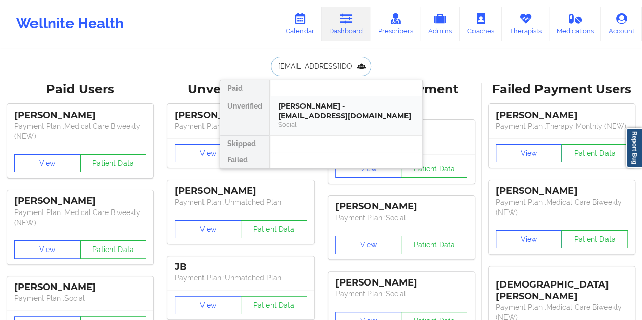
click at [337, 120] on div "Social" at bounding box center [346, 124] width 136 height 9
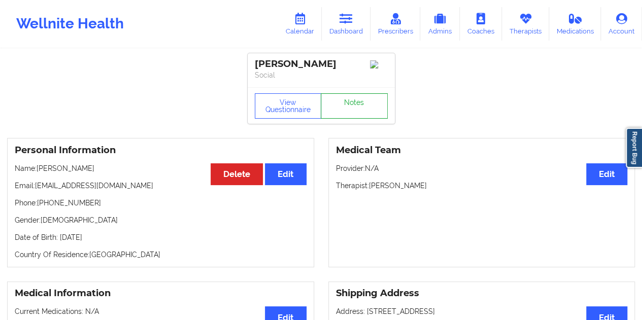
click at [351, 106] on link "Notes" at bounding box center [354, 105] width 67 height 25
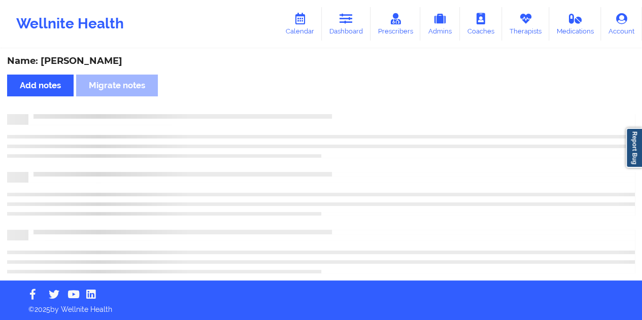
click at [70, 60] on div "Name: [PERSON_NAME]" at bounding box center [321, 61] width 628 height 12
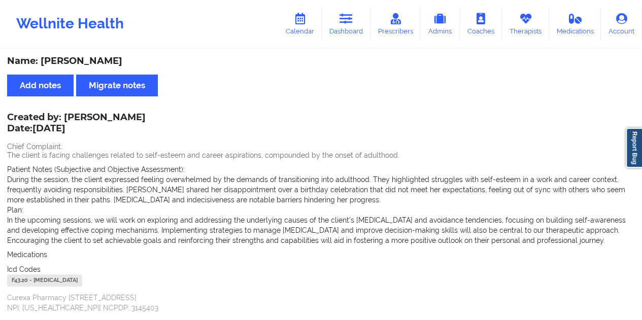
click at [72, 61] on div "Name: [PERSON_NAME]" at bounding box center [321, 61] width 628 height 12
click at [73, 61] on div "Name: [PERSON_NAME]" at bounding box center [321, 61] width 628 height 12
click at [94, 65] on div "Name: [PERSON_NAME]" at bounding box center [321, 61] width 628 height 12
click at [92, 66] on div "Name: [PERSON_NAME]" at bounding box center [321, 61] width 628 height 12
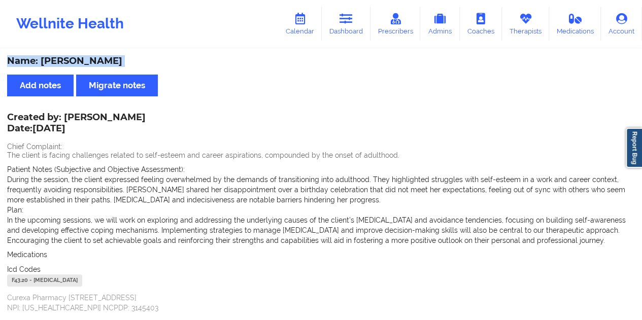
click at [88, 64] on div "Name: [PERSON_NAME]" at bounding box center [321, 61] width 628 height 12
click at [87, 64] on div "Name: [PERSON_NAME]" at bounding box center [321, 61] width 628 height 12
click at [353, 21] on icon at bounding box center [346, 18] width 13 height 11
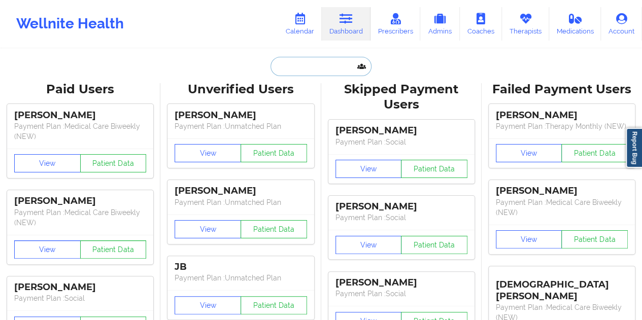
click at [329, 61] on input "text" at bounding box center [321, 66] width 101 height 19
paste input "[EMAIL_ADDRESS][DOMAIN_NAME]"
type input "[EMAIL_ADDRESS][DOMAIN_NAME]"
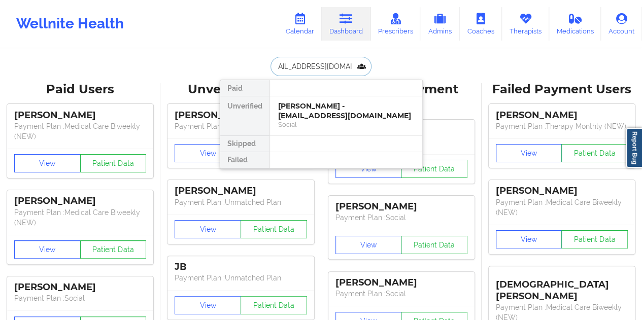
click at [325, 113] on div "[PERSON_NAME] - [EMAIL_ADDRESS][DOMAIN_NAME]" at bounding box center [346, 111] width 136 height 19
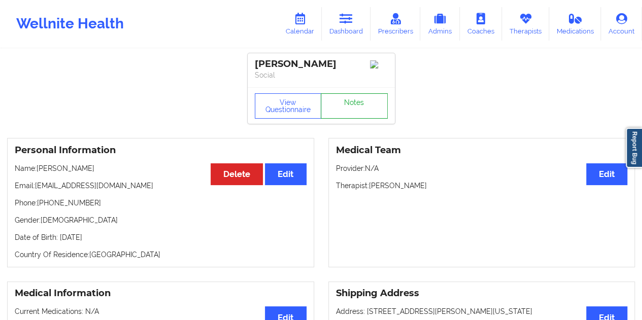
click at [345, 106] on link "Notes" at bounding box center [354, 105] width 67 height 25
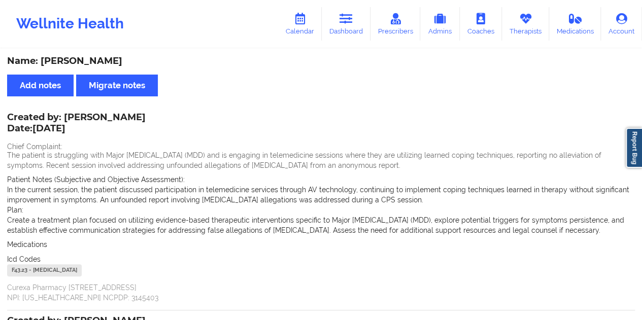
click at [75, 60] on div "Name: [PERSON_NAME]" at bounding box center [321, 61] width 628 height 12
click at [360, 34] on link "Dashboard" at bounding box center [346, 24] width 49 height 34
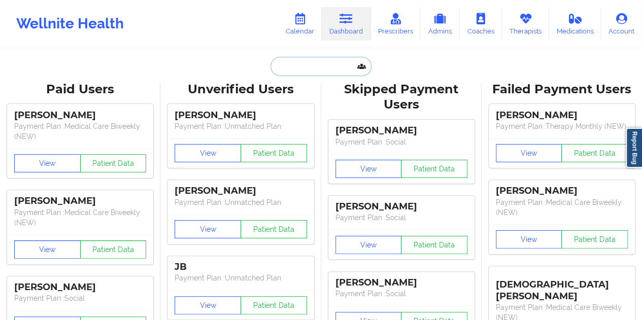
click at [276, 73] on input "text" at bounding box center [321, 66] width 101 height 19
paste input "[EMAIL_ADDRESS][DOMAIN_NAME]"
type input "[EMAIL_ADDRESS][DOMAIN_NAME]"
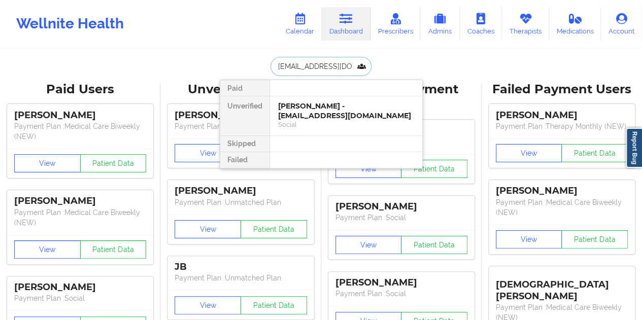
scroll to position [0, 32]
click at [334, 107] on div "[PERSON_NAME] - [EMAIL_ADDRESS][DOMAIN_NAME]" at bounding box center [346, 111] width 136 height 19
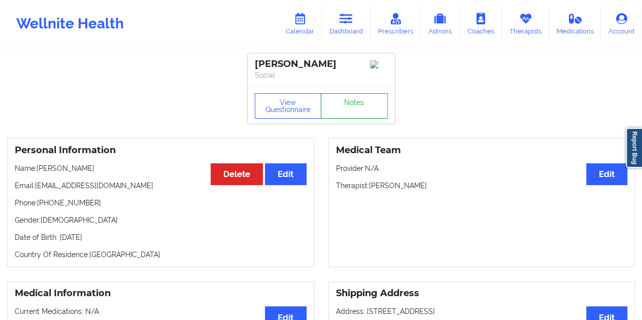
click at [361, 109] on link "Notes" at bounding box center [354, 105] width 67 height 25
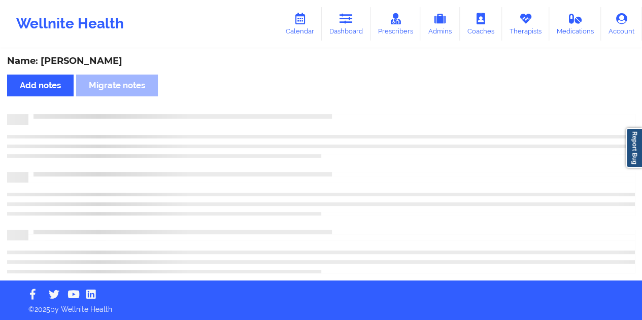
click at [88, 61] on div "Name: [PERSON_NAME]" at bounding box center [321, 61] width 628 height 12
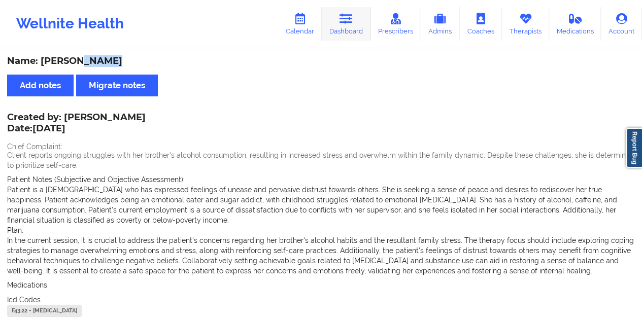
click at [353, 22] on icon at bounding box center [346, 18] width 13 height 11
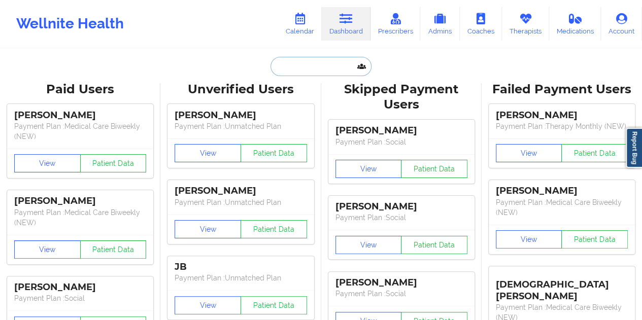
click at [317, 70] on input "text" at bounding box center [321, 66] width 101 height 19
paste input "[EMAIL_ADDRESS][DOMAIN_NAME]"
type input "[EMAIL_ADDRESS][DOMAIN_NAME]"
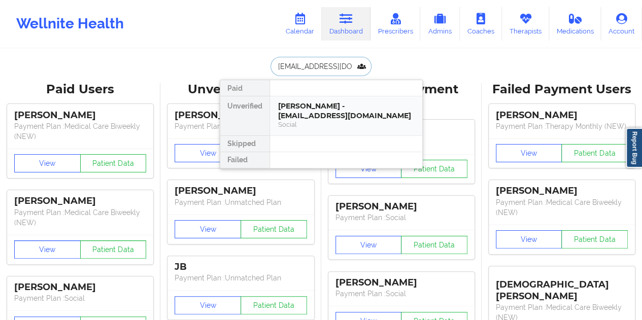
click at [316, 124] on div "[PERSON_NAME] - [EMAIL_ADDRESS][DOMAIN_NAME] Social" at bounding box center [346, 115] width 152 height 39
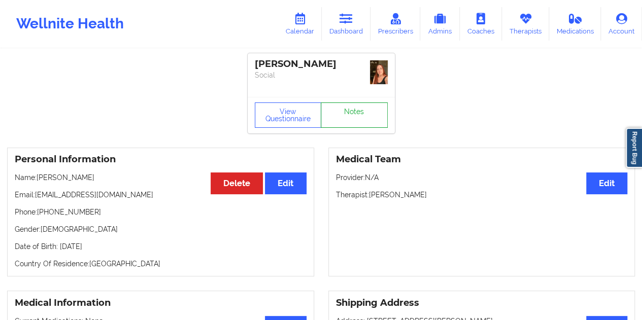
click at [341, 113] on link "Notes" at bounding box center [354, 115] width 67 height 25
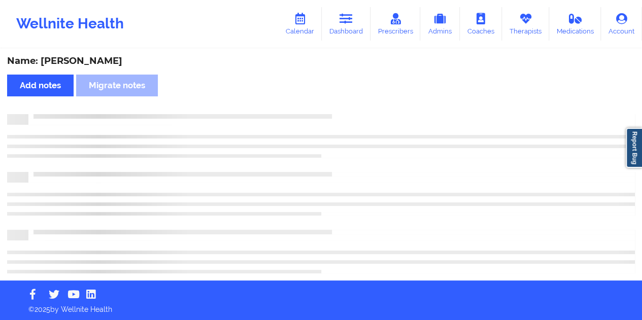
click at [87, 61] on div "Name: [PERSON_NAME]" at bounding box center [321, 61] width 628 height 12
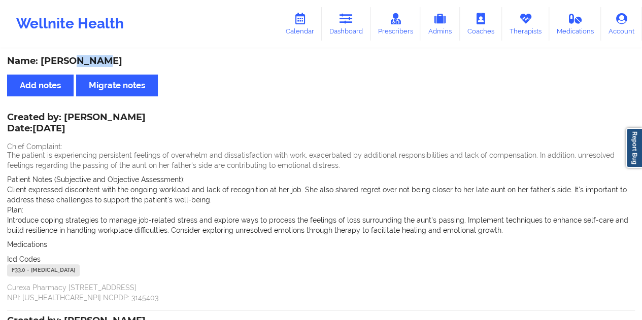
drag, startPoint x: 358, startPoint y: 36, endPoint x: 347, endPoint y: 47, distance: 16.2
click at [358, 36] on link "Dashboard" at bounding box center [346, 24] width 49 height 34
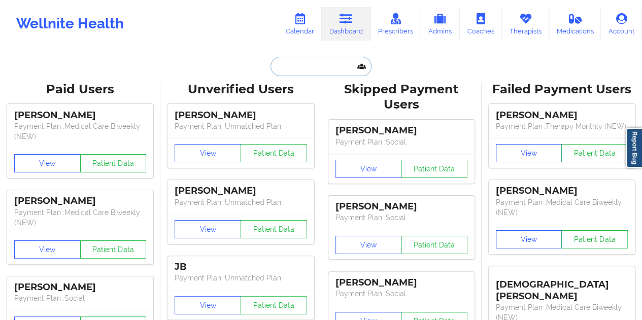
click at [305, 58] on input "text" at bounding box center [321, 66] width 101 height 19
paste input "[EMAIL_ADDRESS][DOMAIN_NAME]"
type input "[EMAIL_ADDRESS][DOMAIN_NAME]"
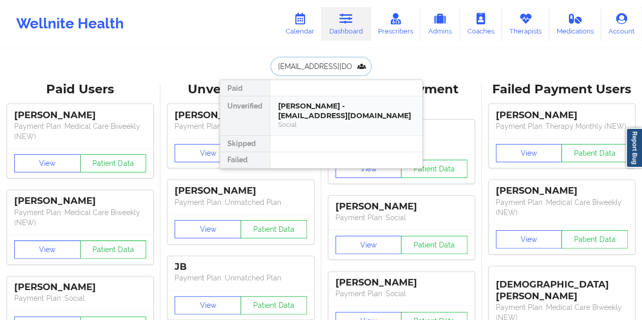
click at [322, 120] on div "Social" at bounding box center [346, 124] width 136 height 9
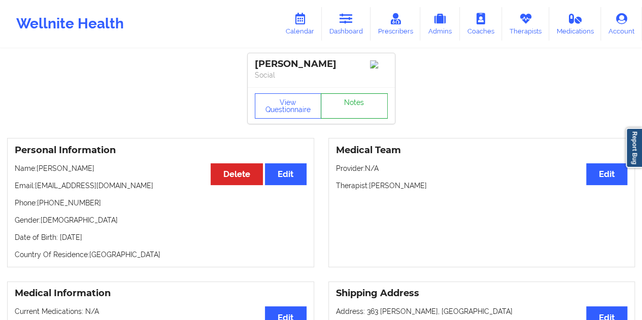
click at [349, 107] on link "Notes" at bounding box center [354, 105] width 67 height 25
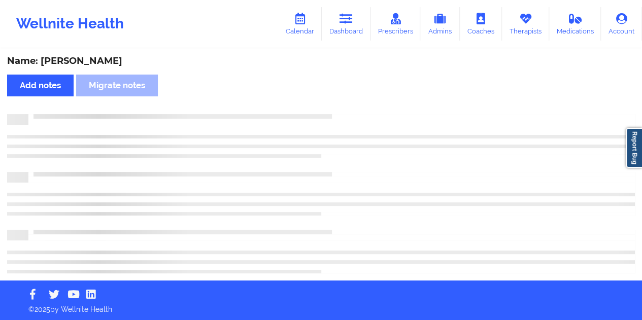
click at [98, 63] on div "Name: [PERSON_NAME]" at bounding box center [321, 61] width 628 height 12
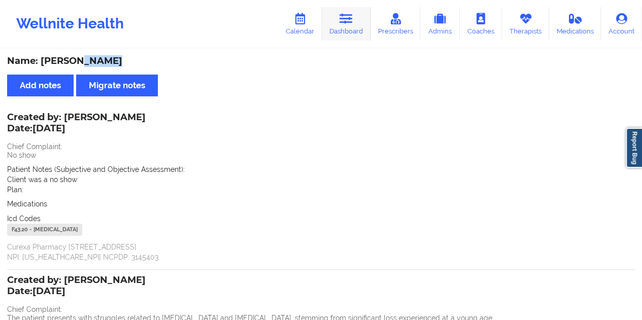
click at [356, 38] on link "Dashboard" at bounding box center [346, 24] width 49 height 34
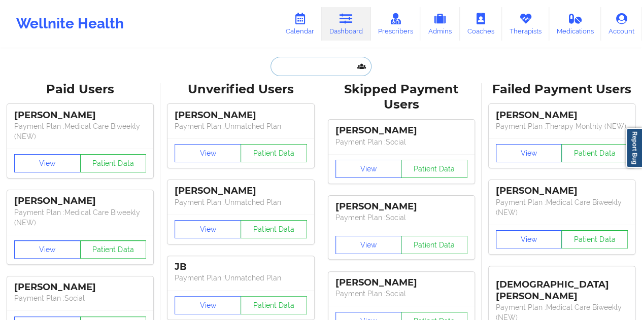
click at [302, 74] on input "text" at bounding box center [321, 66] width 101 height 19
paste input "[PERSON_NAME][EMAIL_ADDRESS][DOMAIN_NAME]"
type input "[PERSON_NAME][EMAIL_ADDRESS][DOMAIN_NAME]"
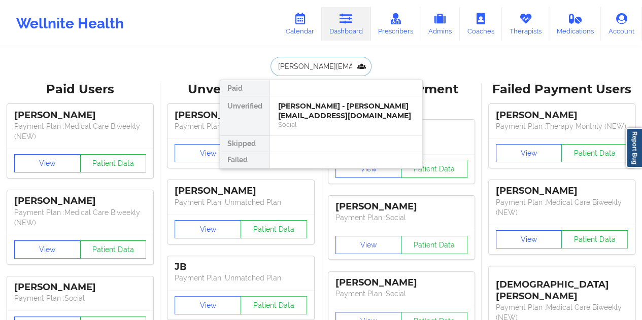
click at [312, 106] on div "[PERSON_NAME] - [PERSON_NAME][EMAIL_ADDRESS][DOMAIN_NAME]" at bounding box center [346, 111] width 136 height 19
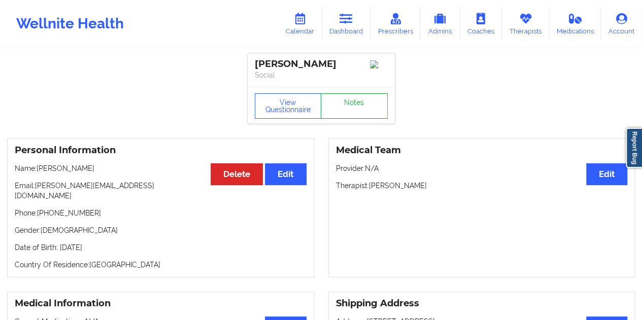
click at [342, 111] on link "Notes" at bounding box center [354, 105] width 67 height 25
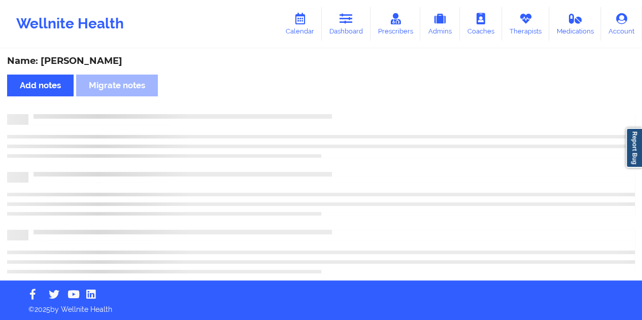
click at [96, 60] on div "Name: [PERSON_NAME]" at bounding box center [321, 61] width 628 height 12
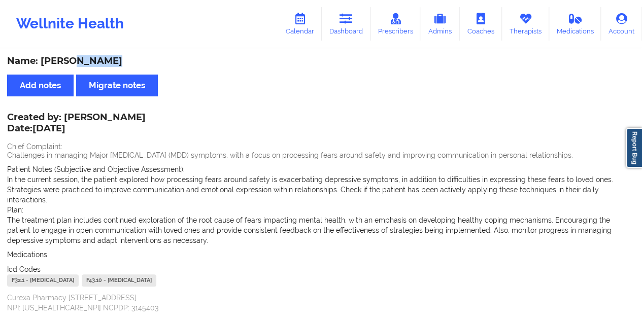
drag, startPoint x: 110, startPoint y: 119, endPoint x: 65, endPoint y: 117, distance: 45.3
click at [65, 117] on div "Created by: [PERSON_NAME] Date: [DATE] Chief Complaint: Challenges in managing …" at bounding box center [321, 213] width 628 height 199
click at [65, 116] on div "Created by: [PERSON_NAME] Date: [DATE]" at bounding box center [76, 123] width 139 height 23
click at [67, 116] on div "Created by: [PERSON_NAME] Date: [DATE]" at bounding box center [76, 123] width 139 height 23
drag, startPoint x: 67, startPoint y: 116, endPoint x: 126, endPoint y: 116, distance: 59.4
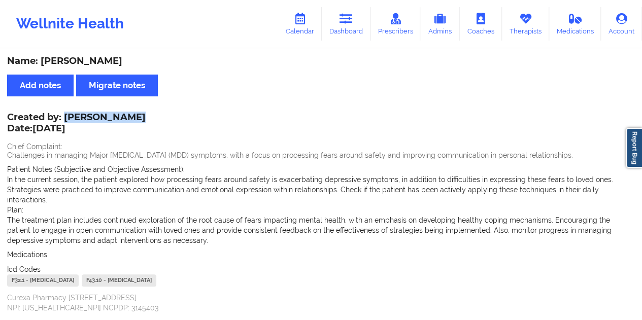
click at [126, 116] on div "Created by: [PERSON_NAME] Date: [DATE]" at bounding box center [76, 123] width 139 height 23
click at [350, 26] on link "Dashboard" at bounding box center [346, 24] width 49 height 34
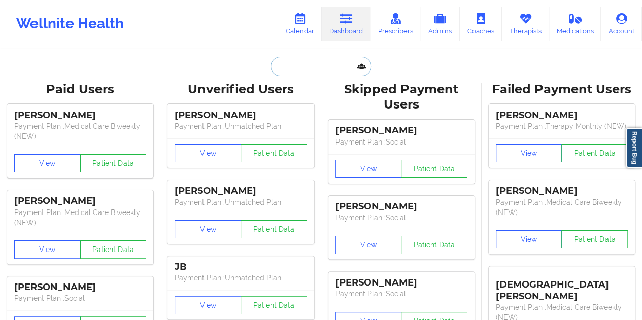
click at [324, 58] on input "text" at bounding box center [321, 66] width 101 height 19
paste input "[EMAIL_ADDRESS][DOMAIN_NAME]"
type input "[EMAIL_ADDRESS][DOMAIN_NAME]"
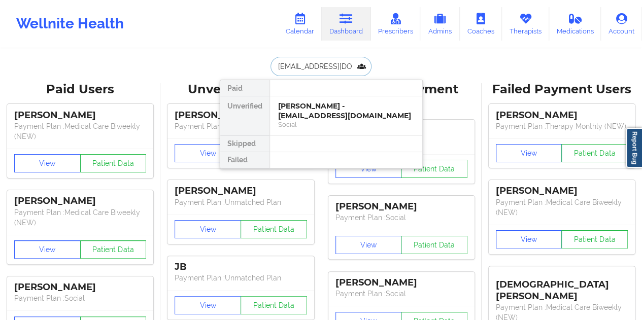
click at [329, 120] on div "Social" at bounding box center [346, 124] width 136 height 9
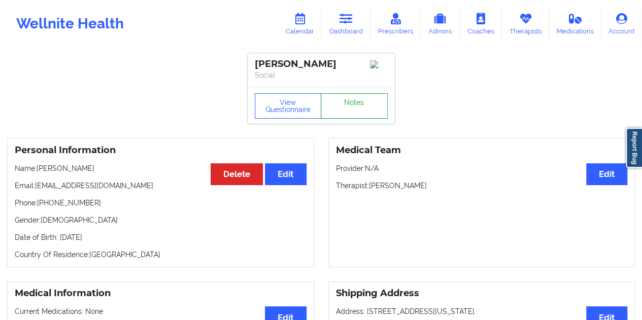
click at [342, 104] on link "Notes" at bounding box center [354, 105] width 67 height 25
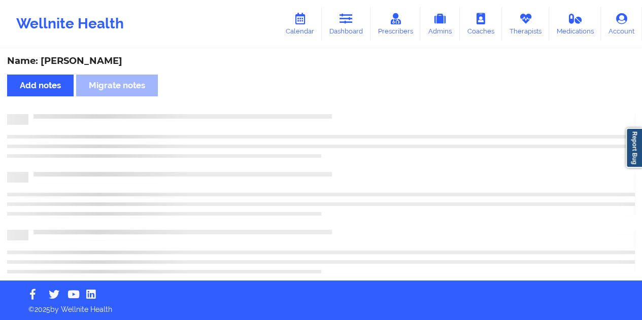
click at [83, 57] on div "Name: [PERSON_NAME]" at bounding box center [321, 61] width 628 height 12
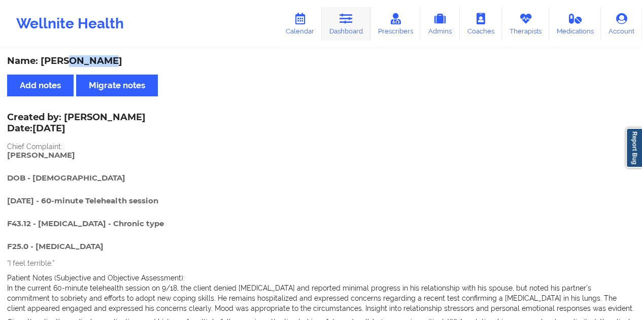
click at [346, 23] on icon at bounding box center [346, 18] width 13 height 11
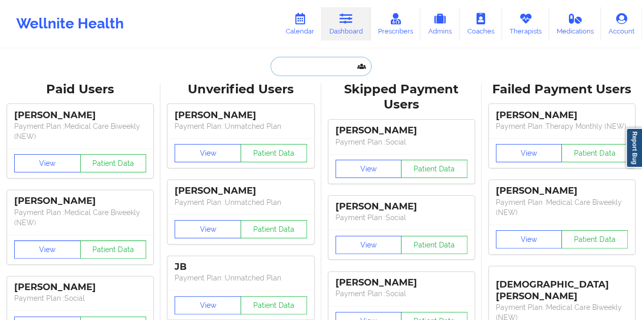
drag, startPoint x: 346, startPoint y: 23, endPoint x: 285, endPoint y: 56, distance: 69.5
click at [285, 57] on input "text" at bounding box center [321, 66] width 101 height 19
paste input "[EMAIL_ADDRESS][DOMAIN_NAME]"
type input "[EMAIL_ADDRESS][DOMAIN_NAME]"
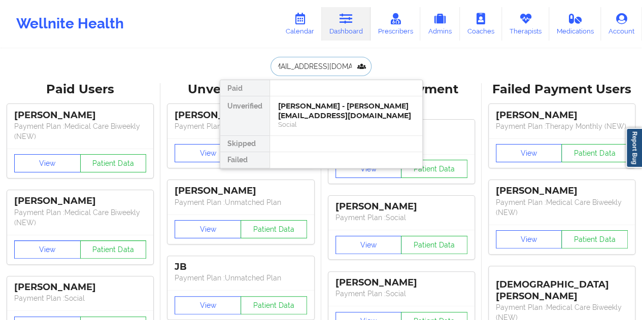
click at [326, 103] on div "[PERSON_NAME] - [PERSON_NAME][EMAIL_ADDRESS][DOMAIN_NAME]" at bounding box center [346, 111] width 136 height 19
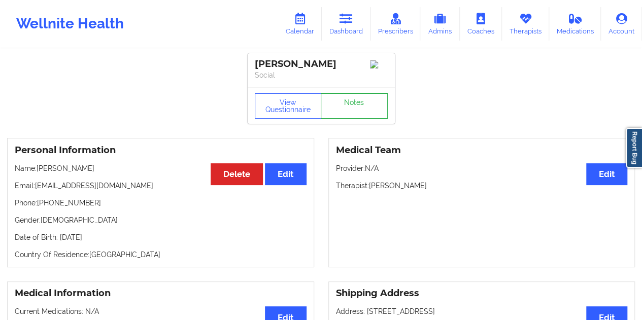
click at [351, 110] on link "Notes" at bounding box center [354, 105] width 67 height 25
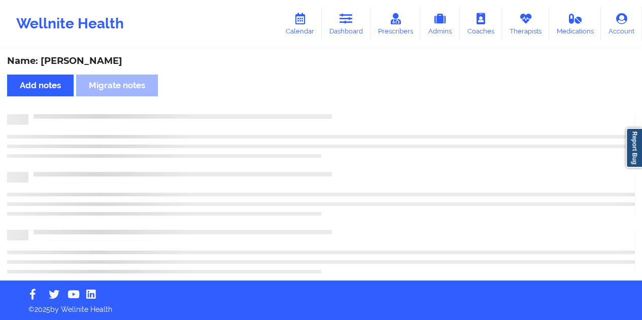
click at [101, 61] on div "Name: [PERSON_NAME]" at bounding box center [321, 61] width 628 height 12
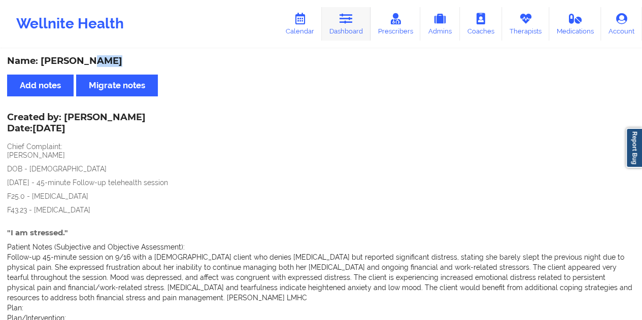
click at [341, 19] on icon at bounding box center [346, 18] width 13 height 11
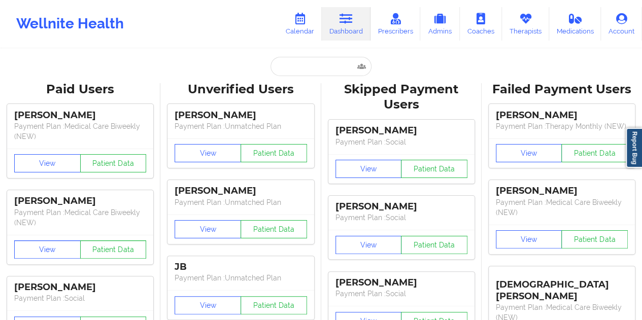
click at [315, 61] on input "text" at bounding box center [321, 66] width 101 height 19
paste input "[PERSON_NAME][EMAIL_ADDRESS][PERSON_NAME][DOMAIN_NAME]"
type input "[PERSON_NAME][EMAIL_ADDRESS][PERSON_NAME][DOMAIN_NAME]"
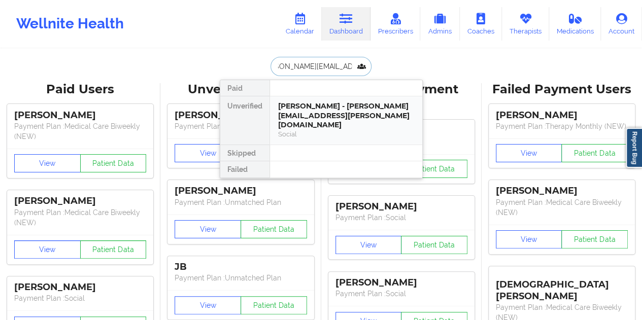
click at [321, 112] on div "[PERSON_NAME] - [PERSON_NAME][EMAIL_ADDRESS][PERSON_NAME][DOMAIN_NAME]" at bounding box center [346, 116] width 136 height 28
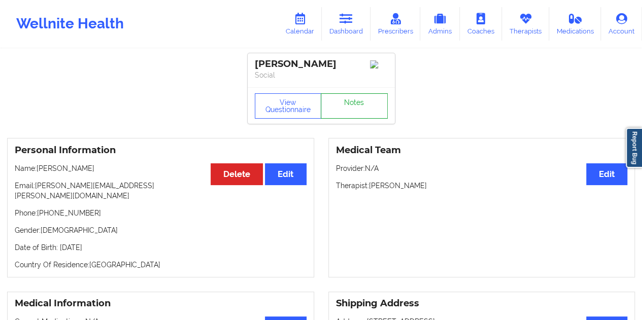
click at [350, 113] on link "Notes" at bounding box center [354, 105] width 67 height 25
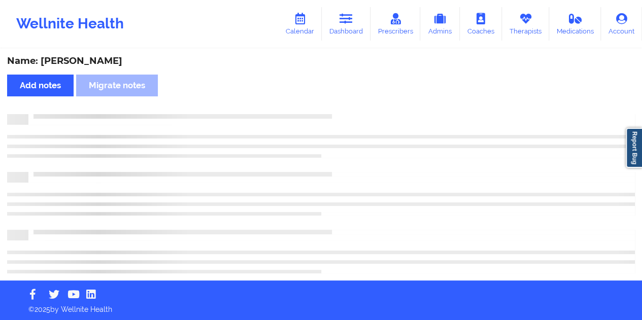
click at [110, 61] on div "Name: [PERSON_NAME]" at bounding box center [321, 61] width 628 height 12
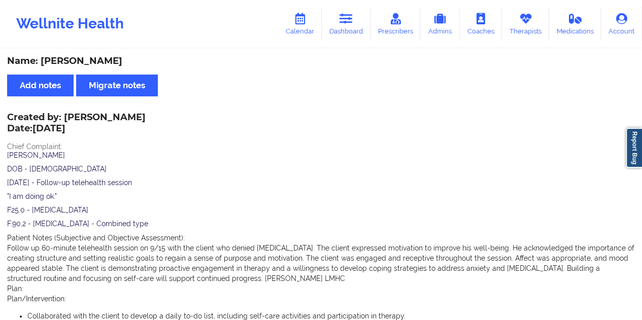
drag, startPoint x: 351, startPoint y: 26, endPoint x: 351, endPoint y: 42, distance: 15.7
click at [351, 26] on link "Dashboard" at bounding box center [346, 24] width 49 height 34
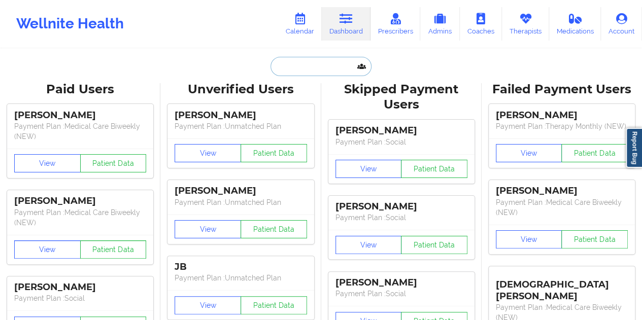
click at [337, 74] on input "text" at bounding box center [321, 66] width 101 height 19
paste input "[EMAIL_ADDRESS][DOMAIN_NAME]"
type input "[EMAIL_ADDRESS][DOMAIN_NAME]"
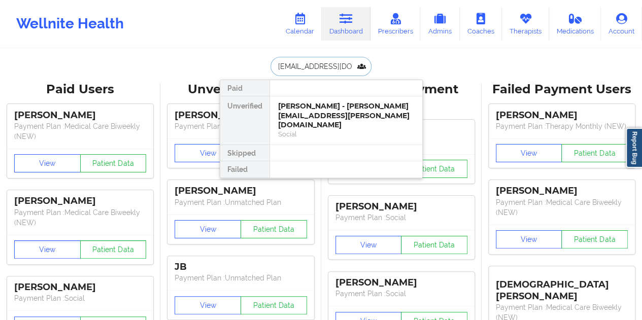
scroll to position [0, 10]
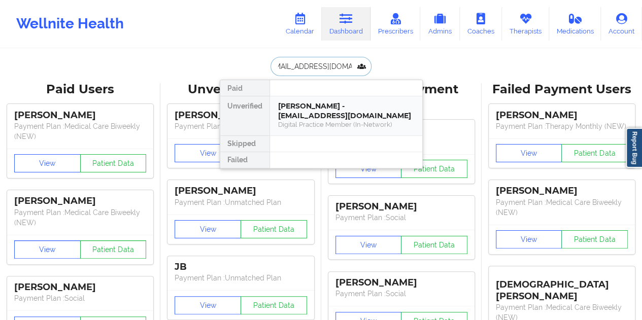
click at [345, 117] on div "[PERSON_NAME] - [EMAIL_ADDRESS][DOMAIN_NAME]" at bounding box center [346, 111] width 136 height 19
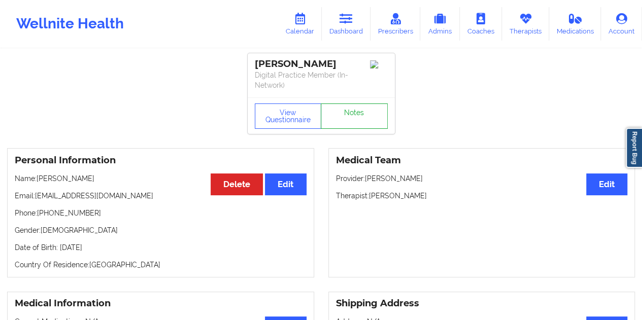
click at [354, 102] on div "View Questionnaire Notes" at bounding box center [321, 115] width 147 height 37
click at [357, 115] on link "Notes" at bounding box center [354, 116] width 67 height 25
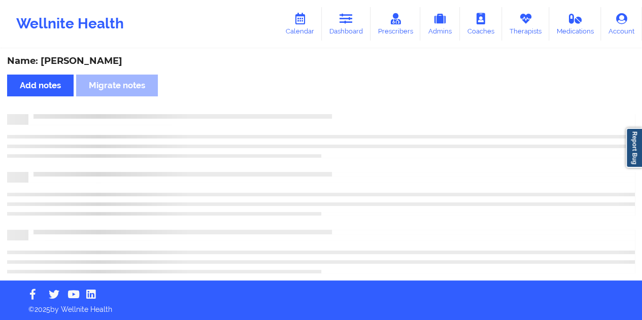
click at [119, 59] on div "Name: [PERSON_NAME]" at bounding box center [321, 61] width 628 height 12
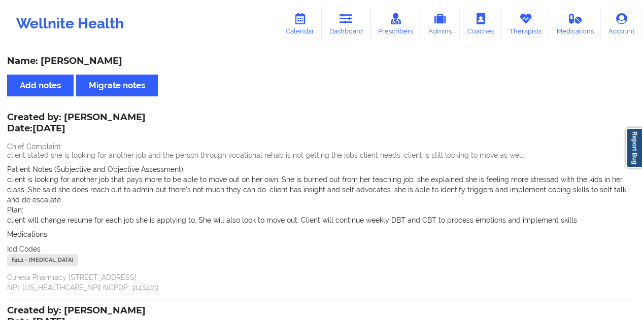
drag, startPoint x: 67, startPoint y: 114, endPoint x: 137, endPoint y: 111, distance: 70.1
click at [137, 112] on div "Created by: [PERSON_NAME] Date: [DATE]" at bounding box center [76, 123] width 139 height 23
drag, startPoint x: 354, startPoint y: 23, endPoint x: 347, endPoint y: 37, distance: 15.7
click at [354, 23] on link "Dashboard" at bounding box center [346, 24] width 49 height 34
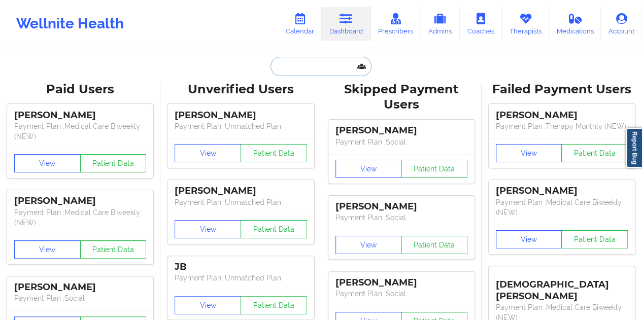
click at [293, 72] on input "text" at bounding box center [321, 66] width 101 height 19
paste input "[EMAIL_ADDRESS][DOMAIN_NAME]"
type input "[EMAIL_ADDRESS][DOMAIN_NAME]"
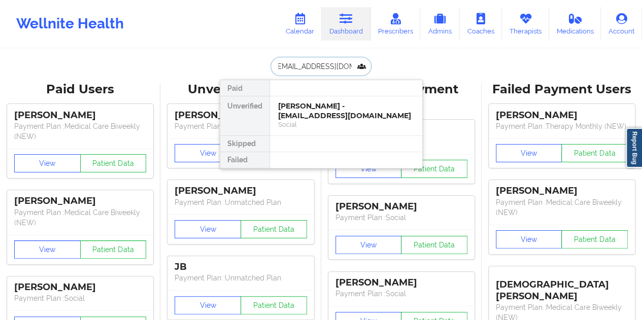
click at [325, 112] on div "[PERSON_NAME] - [EMAIL_ADDRESS][DOMAIN_NAME]" at bounding box center [346, 111] width 136 height 19
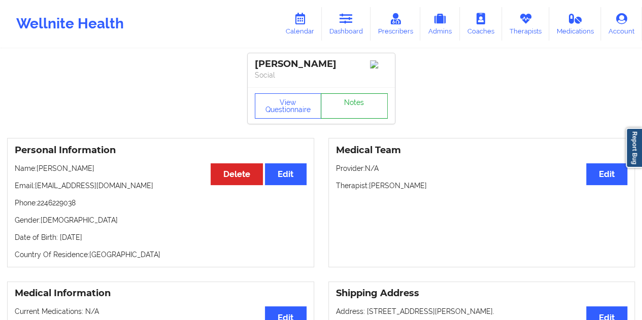
click at [344, 105] on link "Notes" at bounding box center [354, 105] width 67 height 25
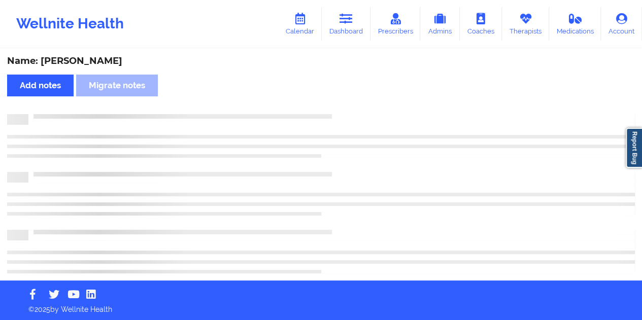
click at [125, 58] on div "Name: [PERSON_NAME]" at bounding box center [321, 61] width 628 height 12
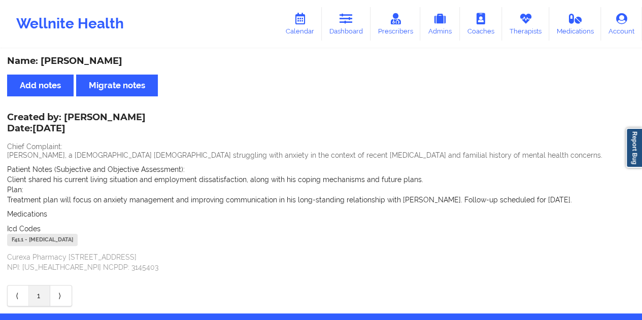
click at [125, 58] on div "Name: [PERSON_NAME]" at bounding box center [321, 61] width 628 height 12
drag, startPoint x: 341, startPoint y: 12, endPoint x: 345, endPoint y: 28, distance: 17.1
click at [341, 12] on link "Dashboard" at bounding box center [346, 24] width 49 height 34
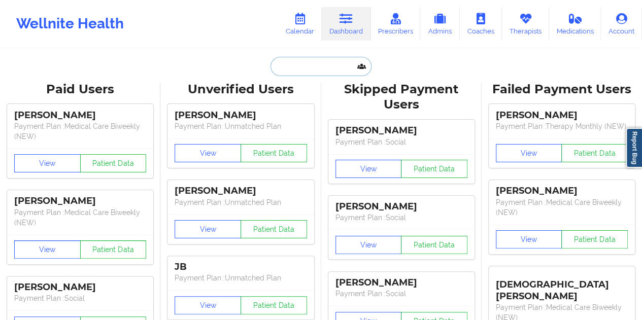
click at [317, 60] on input "text" at bounding box center [321, 66] width 101 height 19
paste input "[PERSON_NAME][EMAIL_ADDRESS][DOMAIN_NAME]"
type input "[PERSON_NAME][EMAIL_ADDRESS][DOMAIN_NAME]"
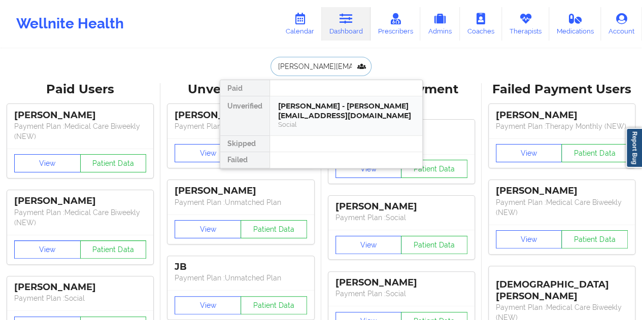
click at [314, 104] on div "[PERSON_NAME] - [PERSON_NAME][EMAIL_ADDRESS][DOMAIN_NAME]" at bounding box center [346, 111] width 136 height 19
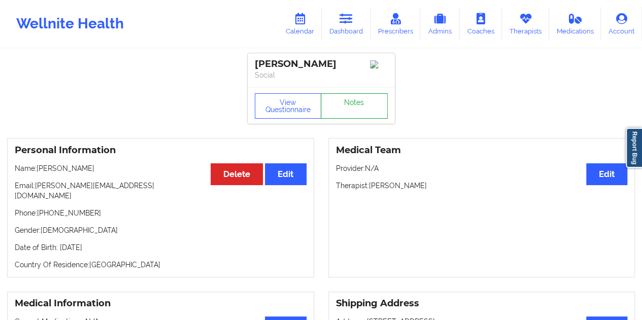
click at [343, 107] on link "Notes" at bounding box center [354, 105] width 67 height 25
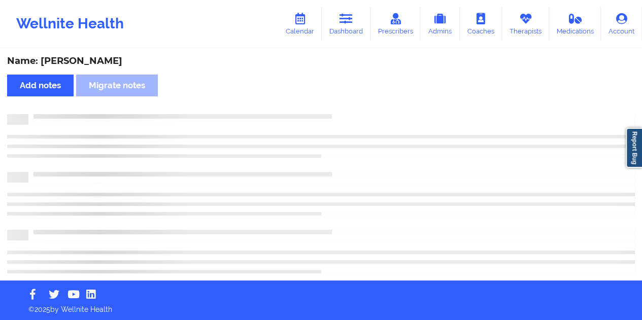
click at [94, 55] on div "Name: [PERSON_NAME]" at bounding box center [321, 61] width 628 height 12
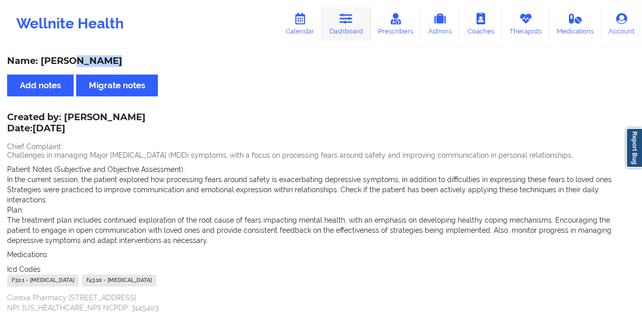
click at [356, 28] on link "Dashboard" at bounding box center [346, 24] width 49 height 34
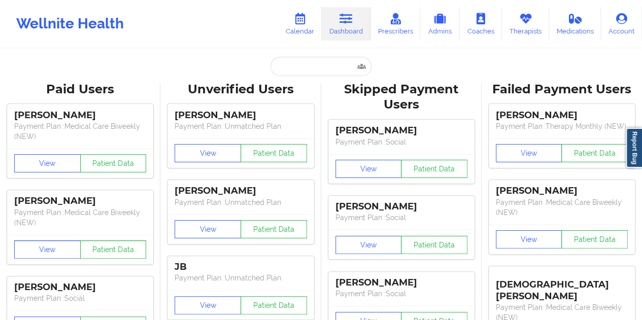
click at [302, 68] on input "text" at bounding box center [321, 66] width 101 height 19
paste input "[EMAIL_ADDRESS][DOMAIN_NAME]"
type input "[EMAIL_ADDRESS][DOMAIN_NAME]"
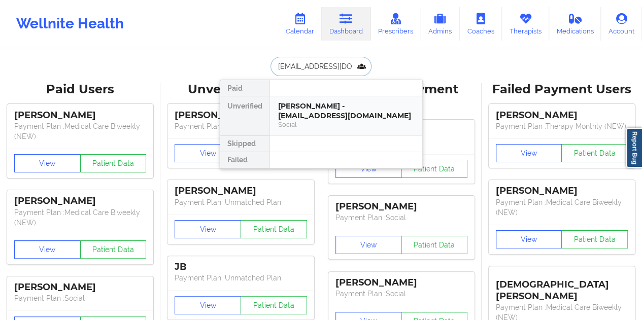
click at [320, 109] on div "[PERSON_NAME] - [EMAIL_ADDRESS][DOMAIN_NAME]" at bounding box center [346, 111] width 136 height 19
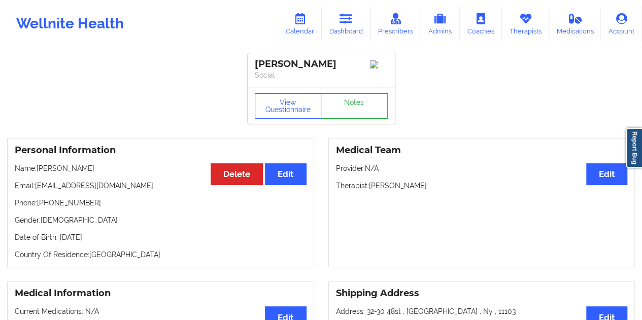
click at [355, 111] on link "Notes" at bounding box center [354, 105] width 67 height 25
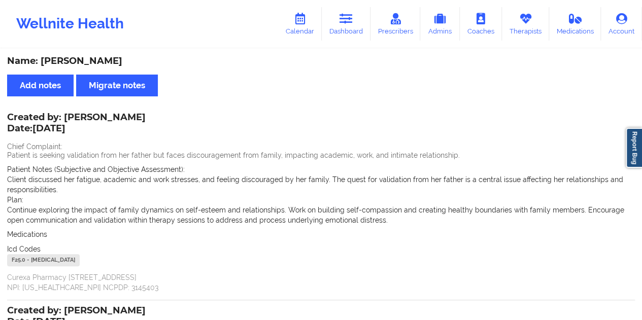
click at [112, 58] on div "Name: [PERSON_NAME]" at bounding box center [321, 61] width 628 height 12
click at [356, 28] on link "Dashboard" at bounding box center [346, 24] width 49 height 34
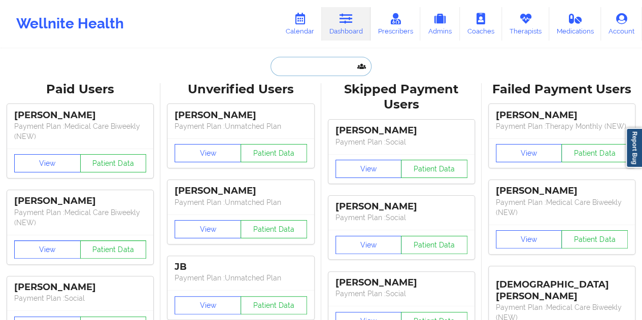
click at [314, 68] on input "text" at bounding box center [321, 66] width 101 height 19
paste input "[EMAIL_ADDRESS][DOMAIN_NAME]"
type input "[EMAIL_ADDRESS][DOMAIN_NAME]"
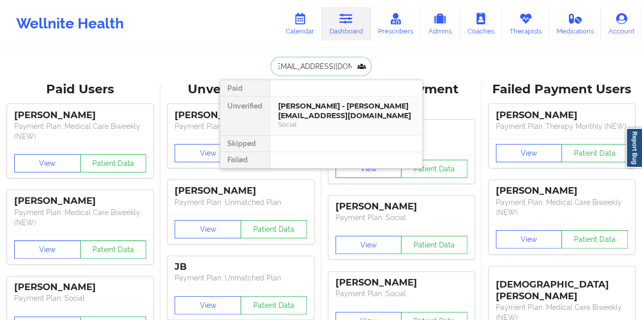
click at [319, 108] on div "[PERSON_NAME] - [PERSON_NAME][EMAIL_ADDRESS][DOMAIN_NAME]" at bounding box center [346, 111] width 136 height 19
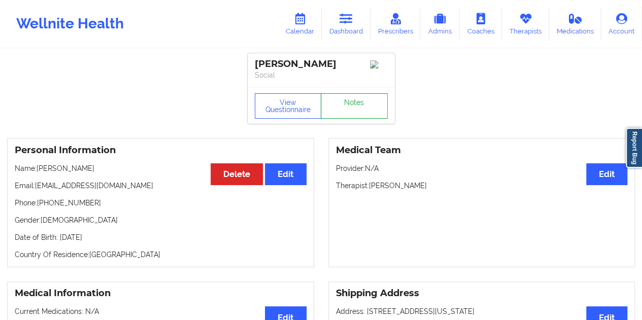
click at [354, 106] on link "Notes" at bounding box center [354, 105] width 67 height 25
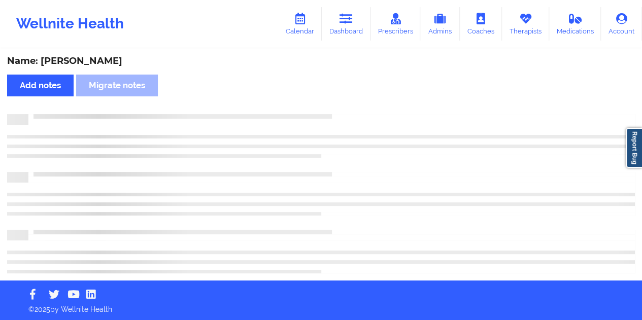
click at [95, 63] on div "Name: [PERSON_NAME]" at bounding box center [321, 61] width 628 height 12
